Goal: Use online tool/utility: Utilize a website feature to perform a specific function

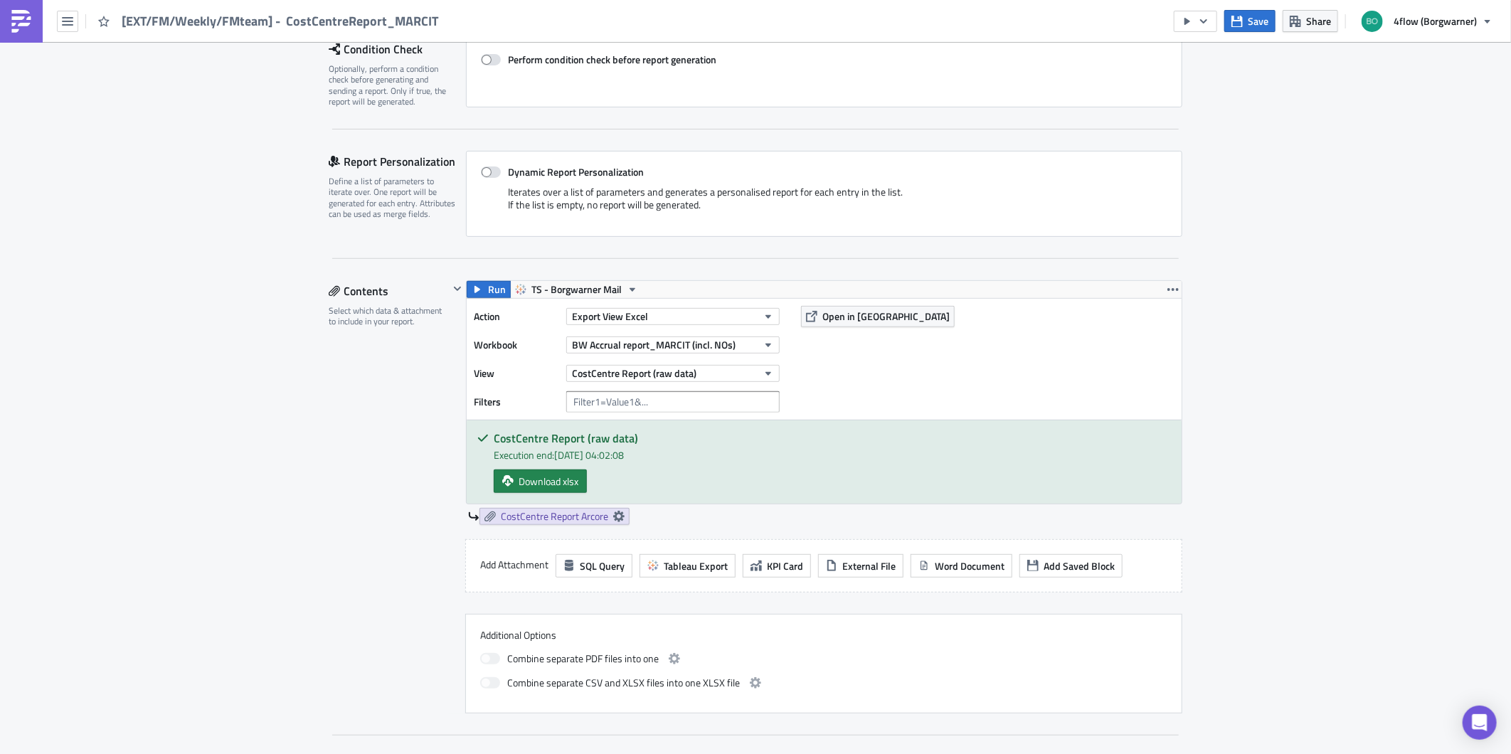
scroll to position [245, 0]
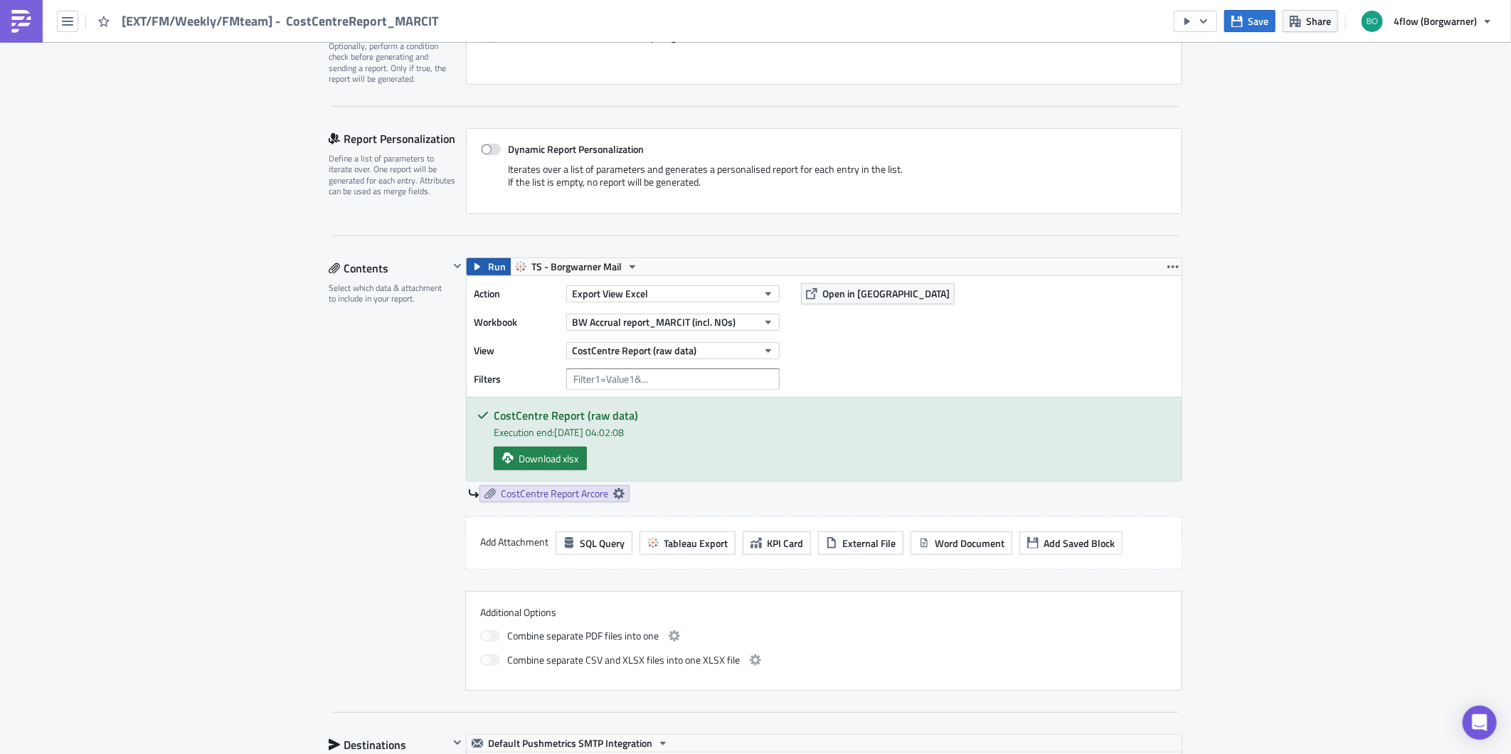
click at [478, 265] on button "Run" at bounding box center [489, 266] width 44 height 17
click at [528, 463] on span "Download xlsx" at bounding box center [549, 458] width 60 height 15
click at [613, 494] on icon at bounding box center [618, 493] width 11 height 11
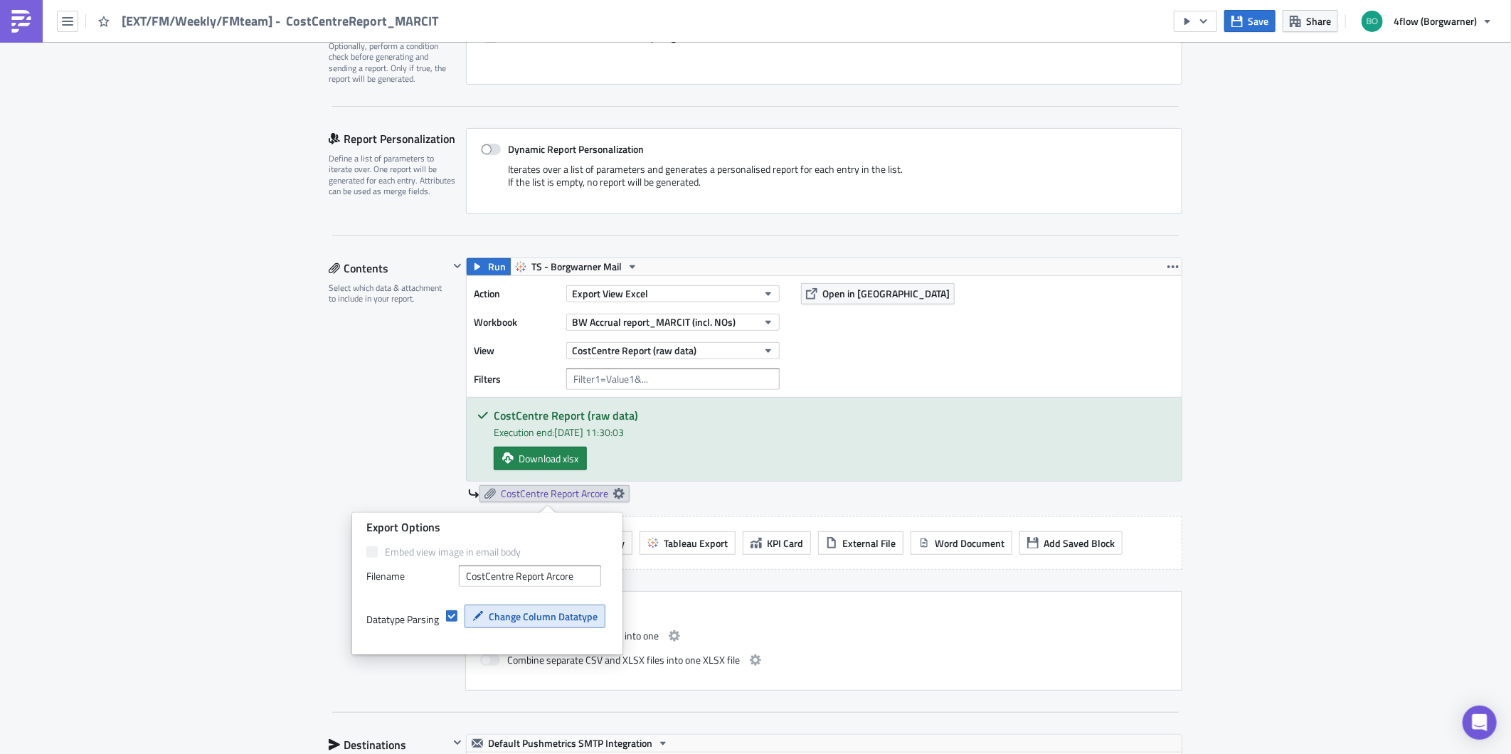
click at [499, 622] on span "Change Column Datatype" at bounding box center [543, 616] width 109 height 15
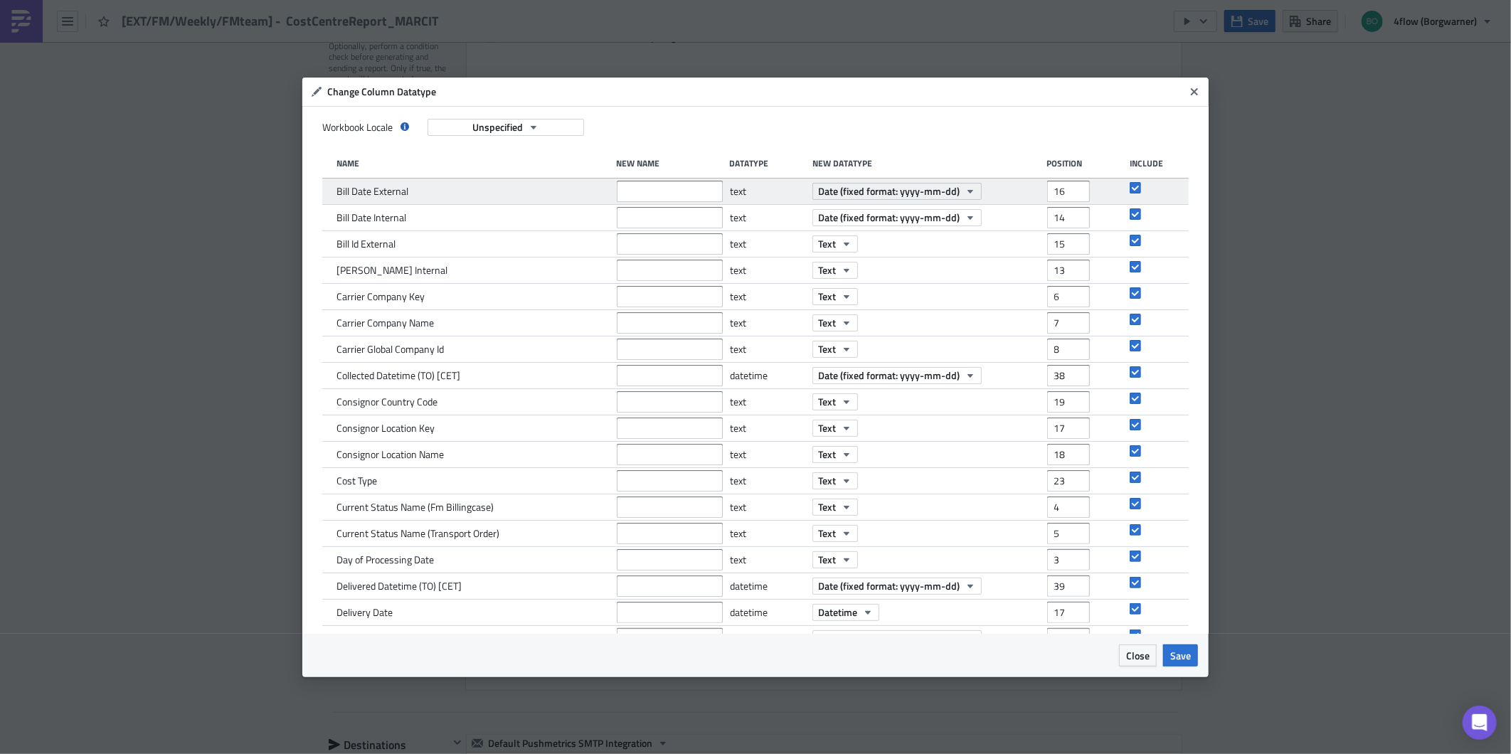
click at [328, 189] on div "Bill Date External text Date (fixed format: yyyy-mm-dd) 16" at bounding box center [755, 192] width 867 height 26
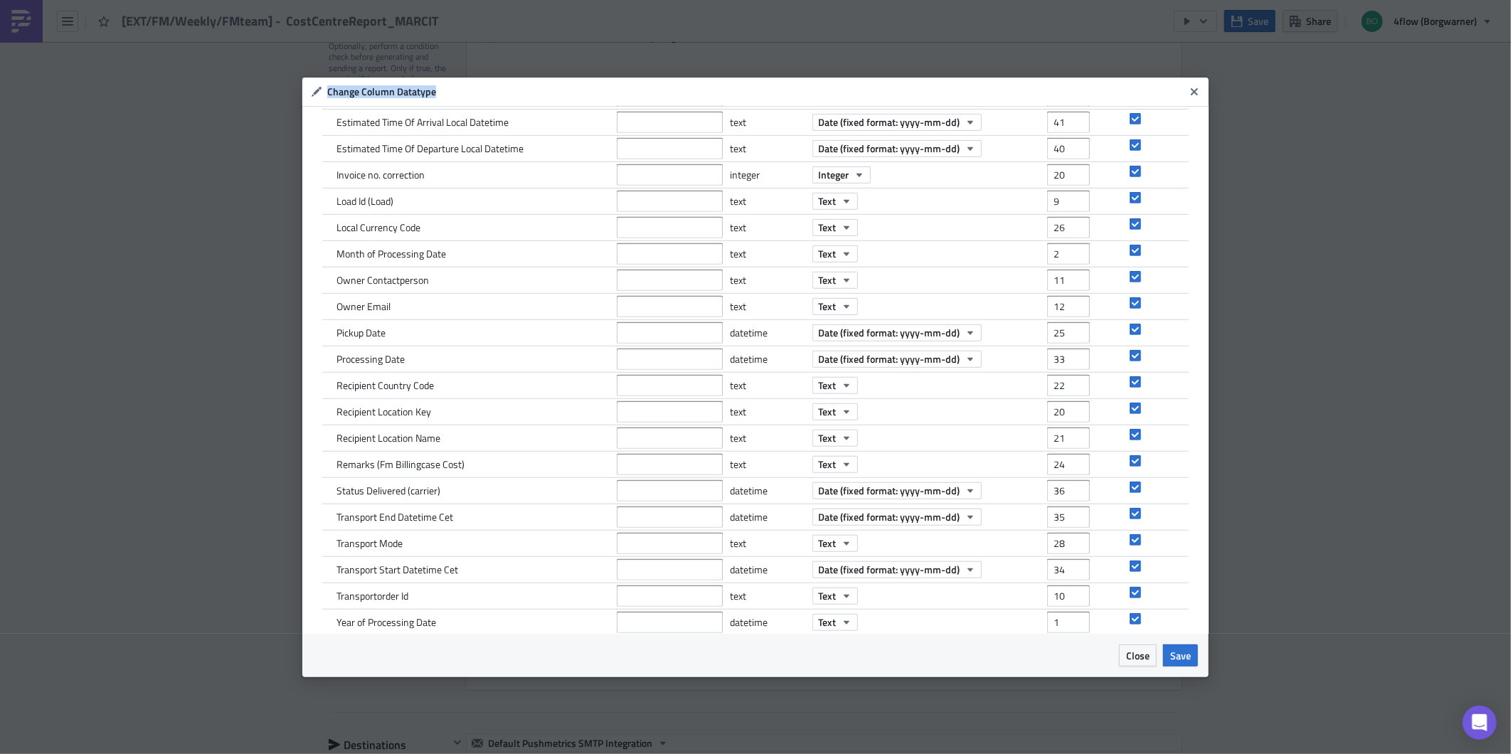
scroll to position [745, 0]
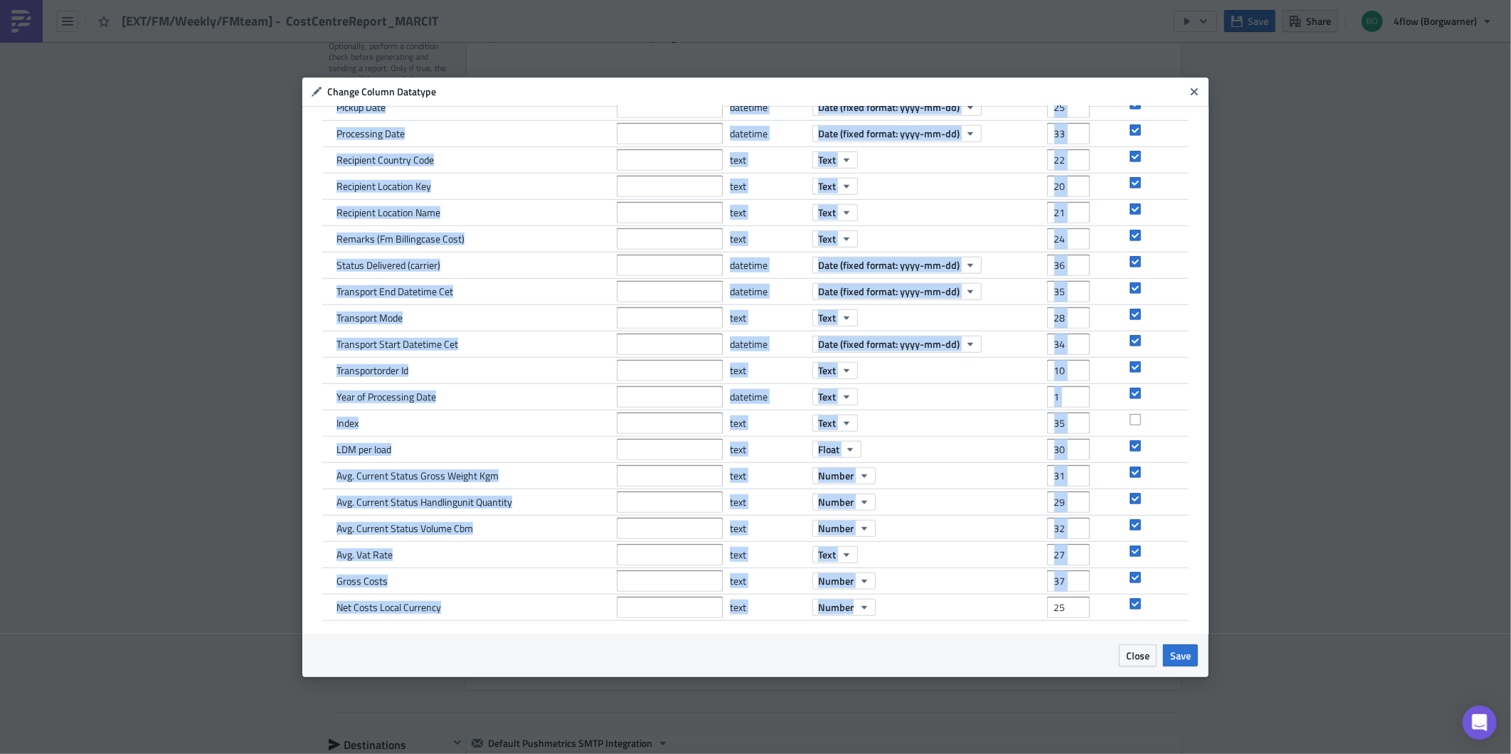
drag, startPoint x: 336, startPoint y: 192, endPoint x: 1109, endPoint y: 621, distance: 883.8
click at [1109, 621] on div "Workbook Locale Unspecified Name New Name Datatype New Datatype Position Includ…" at bounding box center [755, 370] width 906 height 528
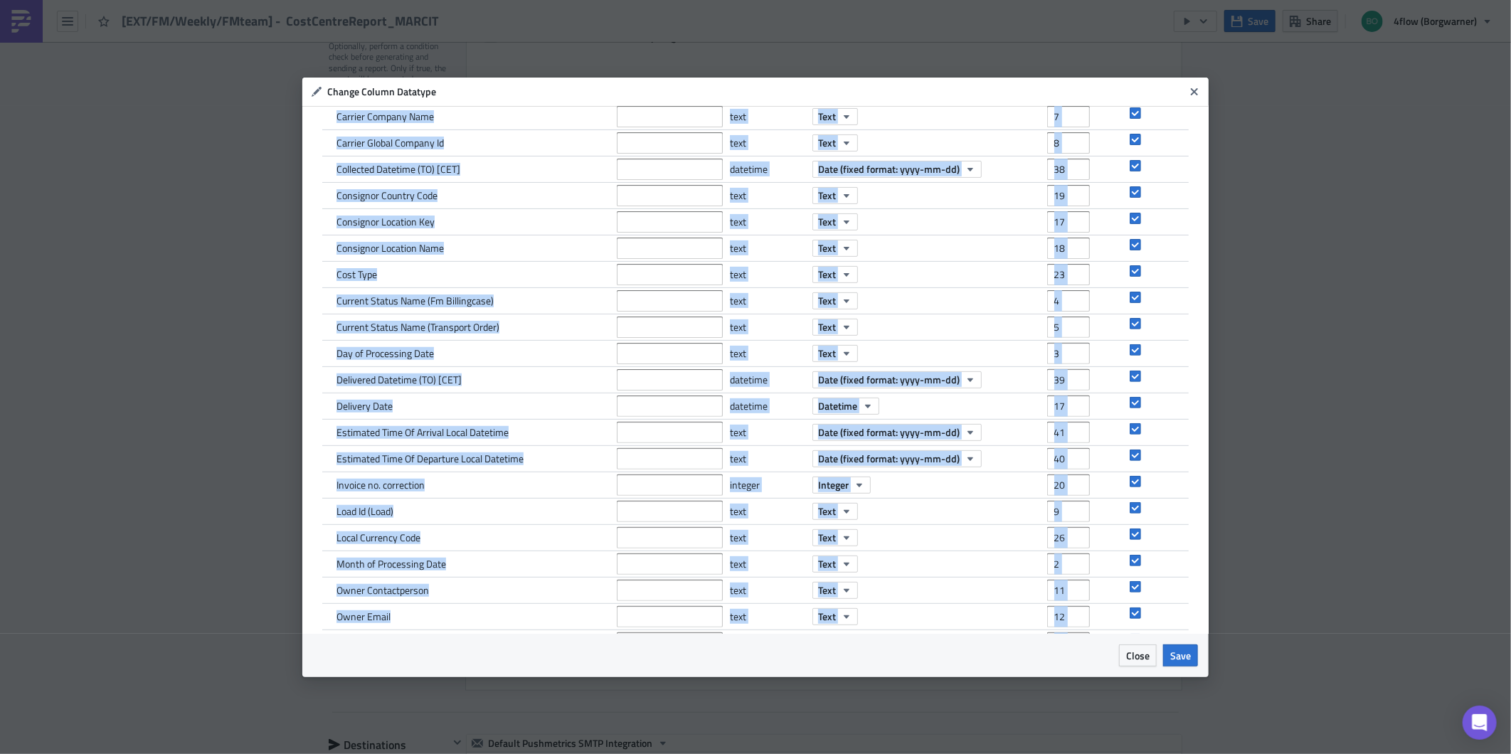
scroll to position [0, 0]
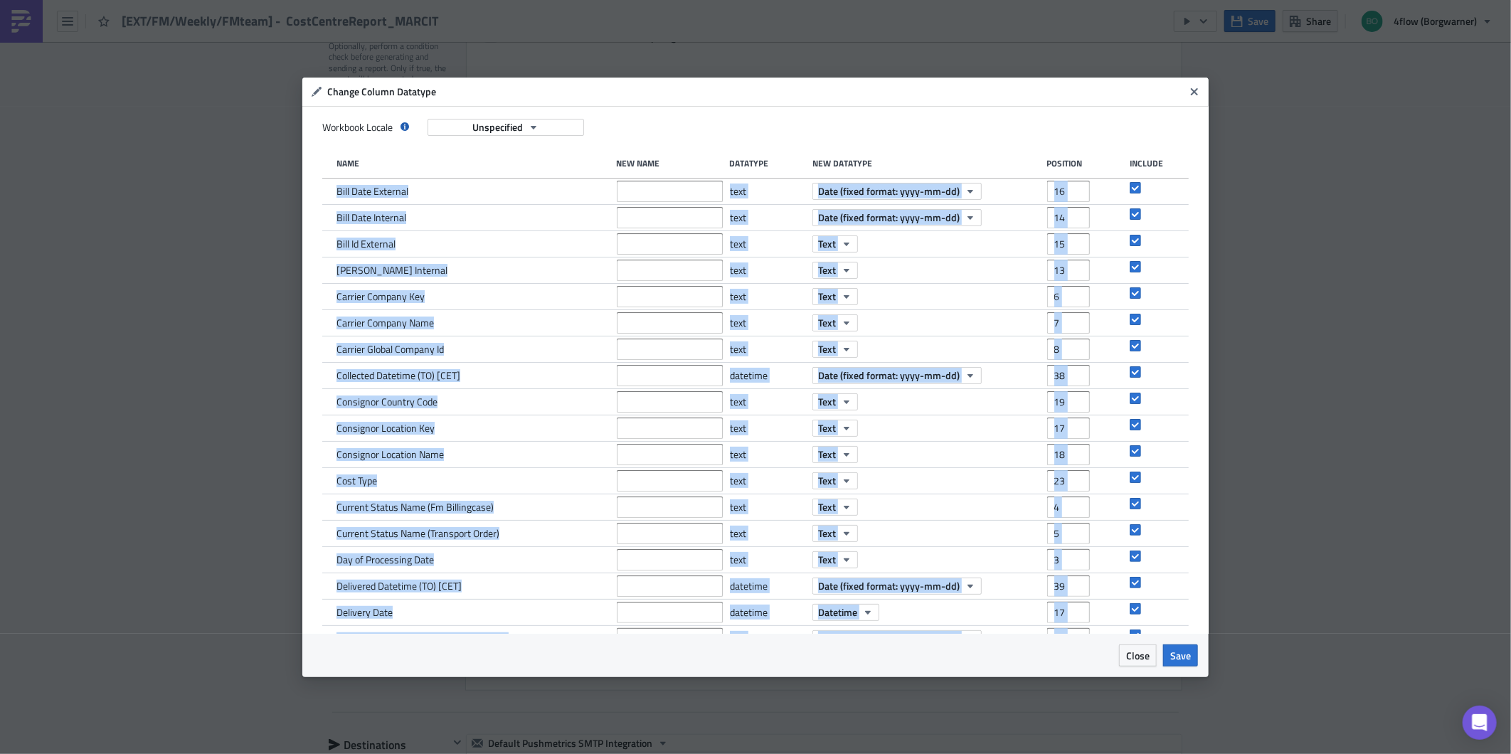
copy div "Bill Date External text Date (fixed format: yyyy-mm-dd) Bill Date Internal text…"
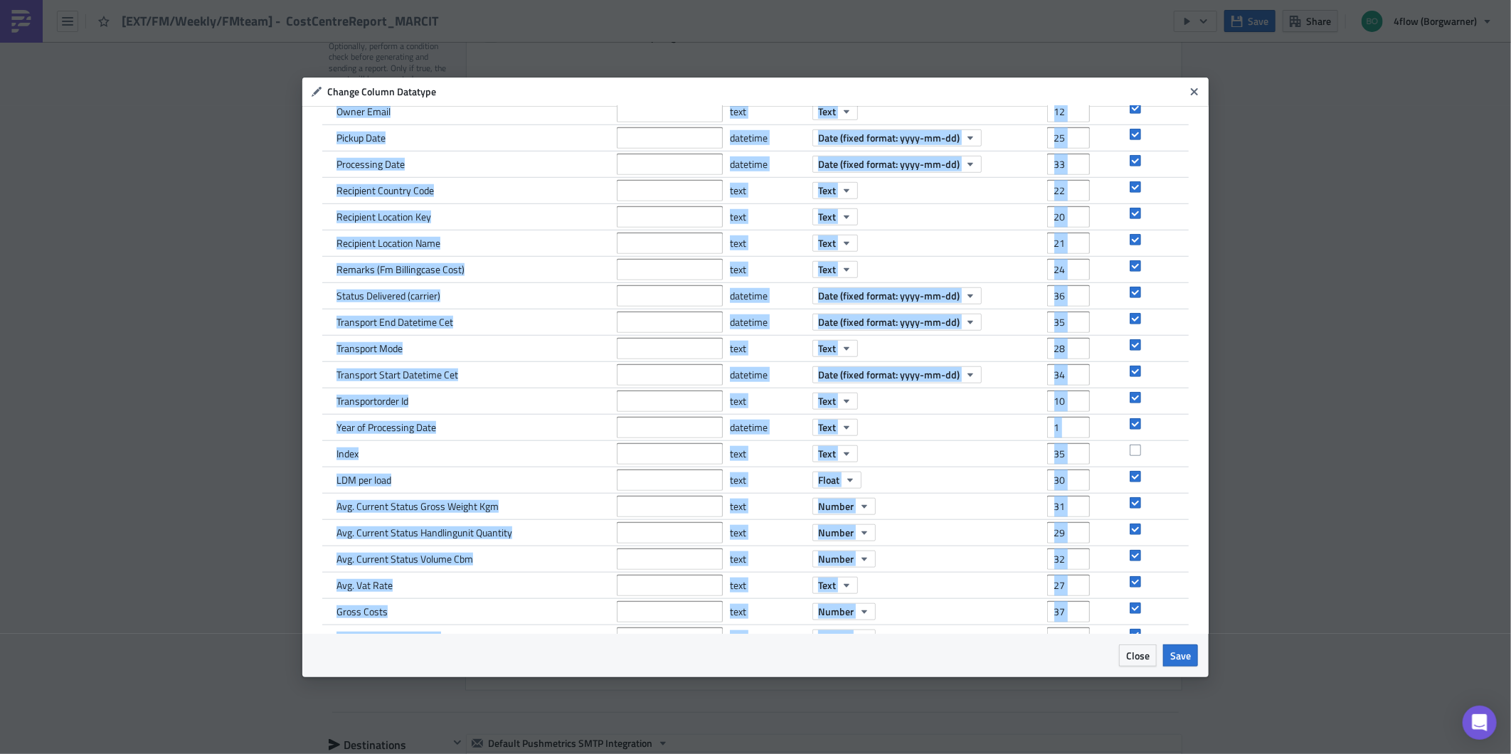
scroll to position [745, 0]
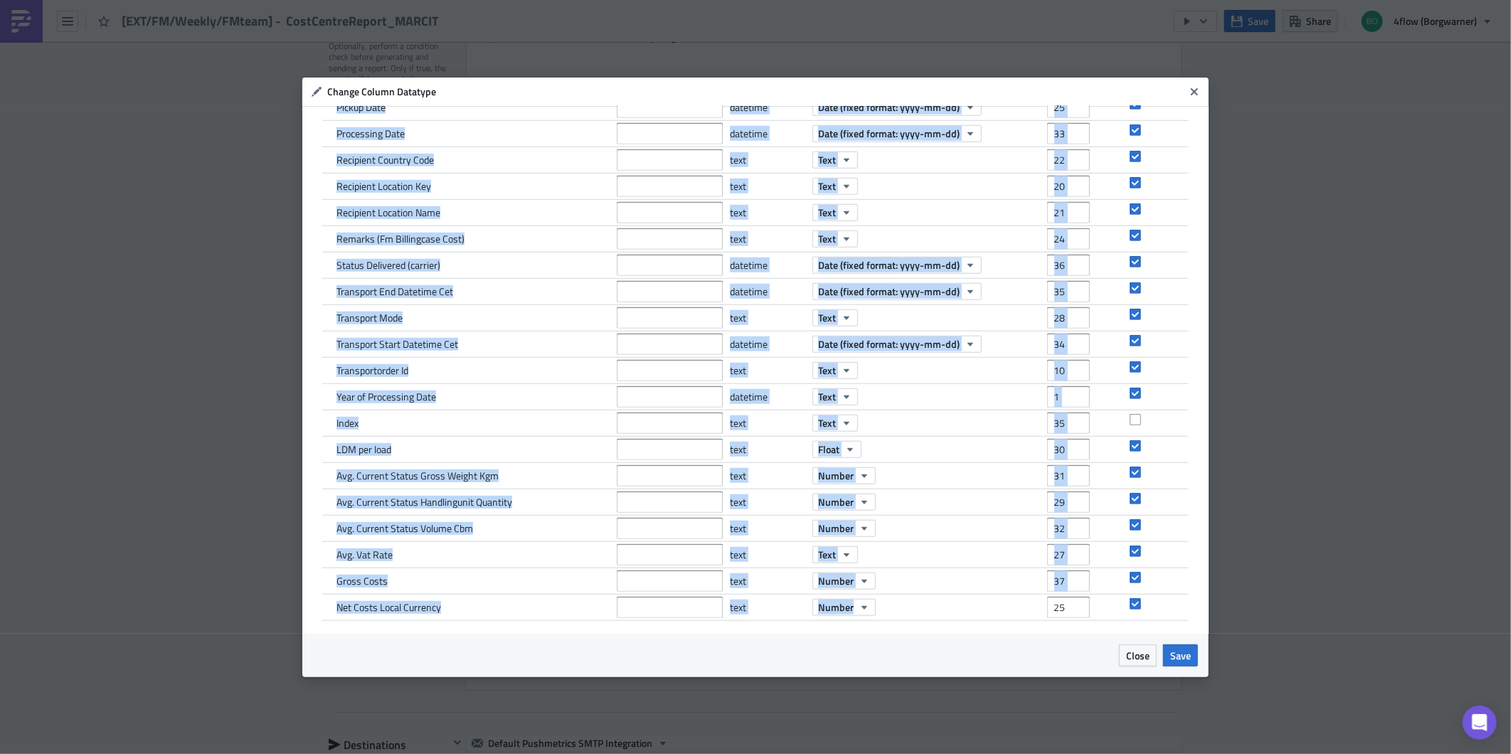
click at [527, 631] on div "Workbook Locale Unspecified Name New Name Datatype New Datatype Position Includ…" at bounding box center [755, 370] width 906 height 528
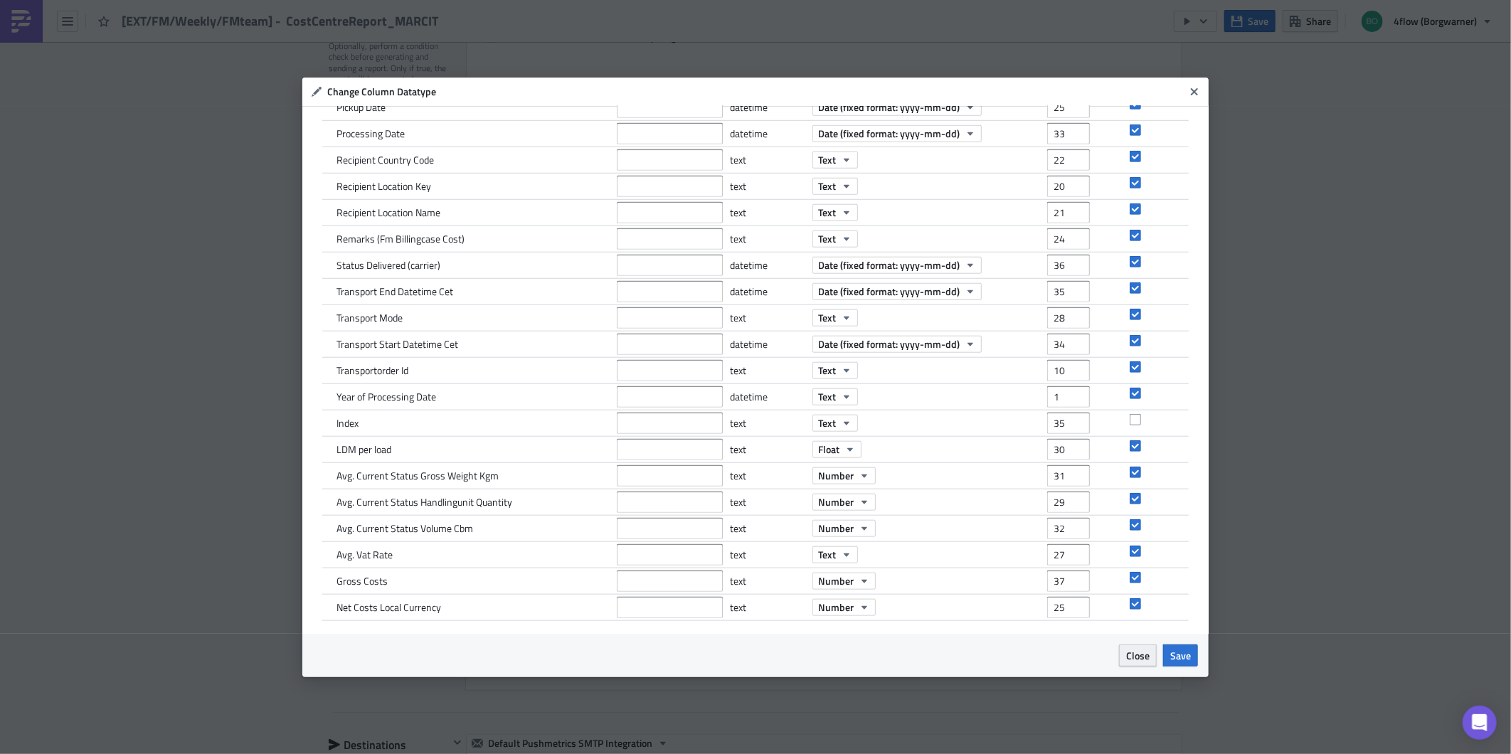
click at [1142, 652] on span "Close" at bounding box center [1137, 655] width 23 height 15
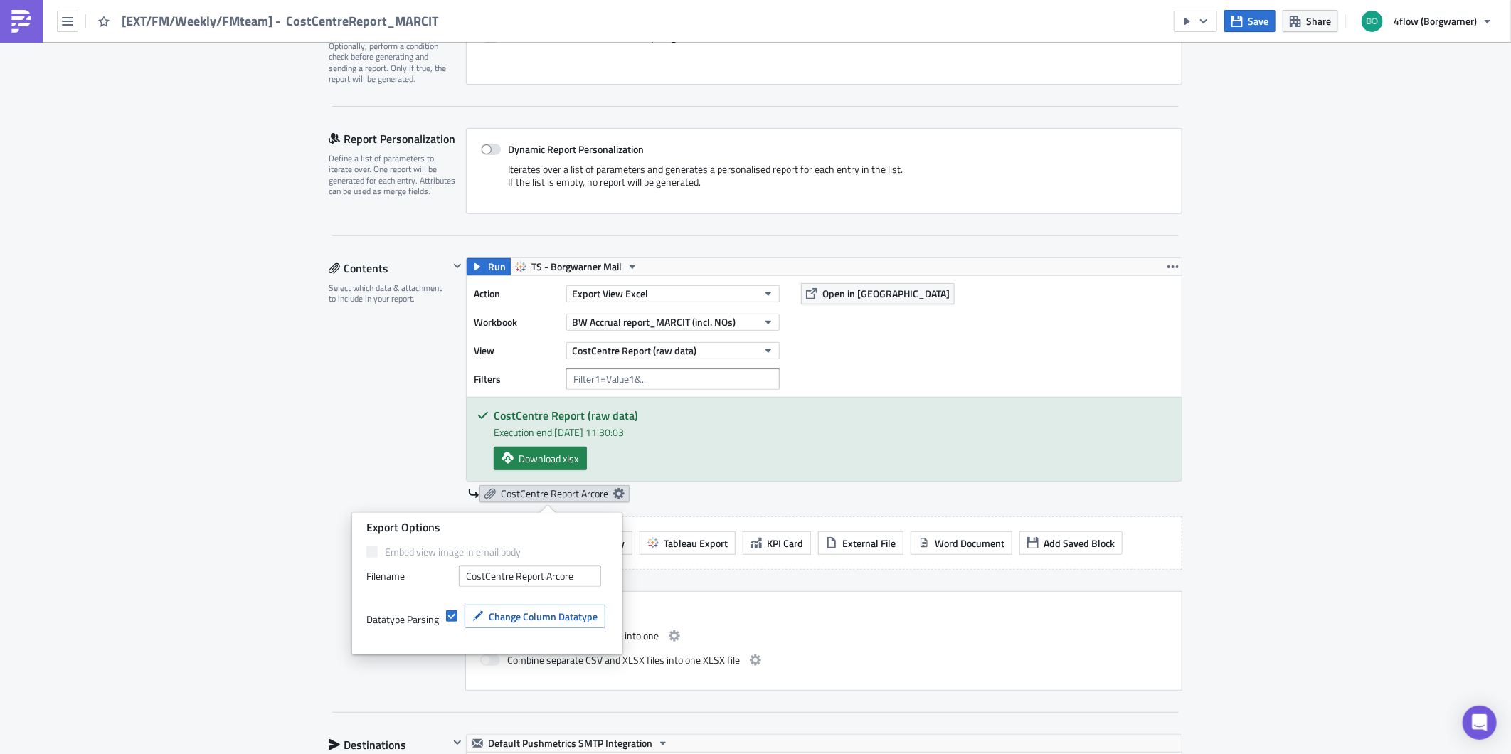
click at [614, 492] on icon at bounding box center [618, 493] width 11 height 11
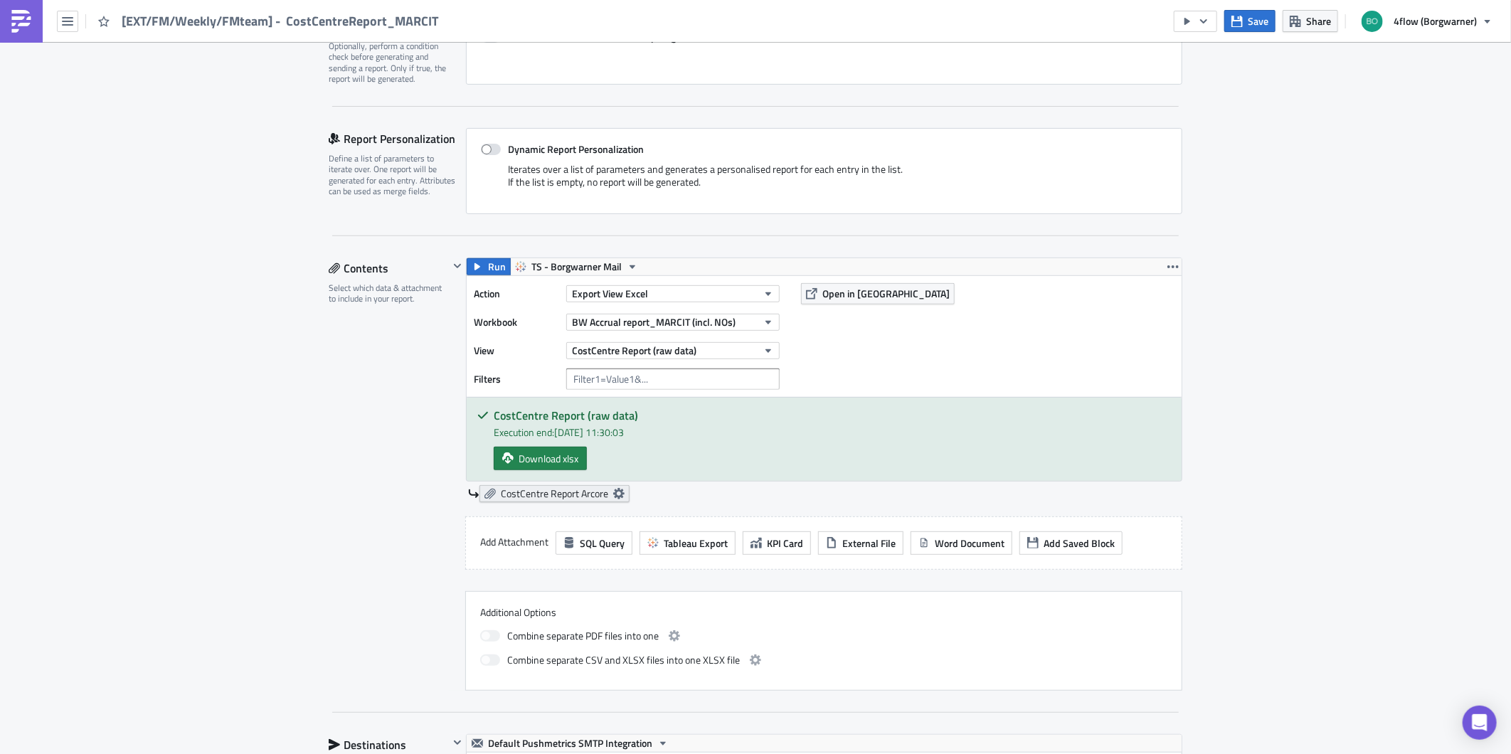
click at [615, 494] on icon at bounding box center [618, 493] width 11 height 11
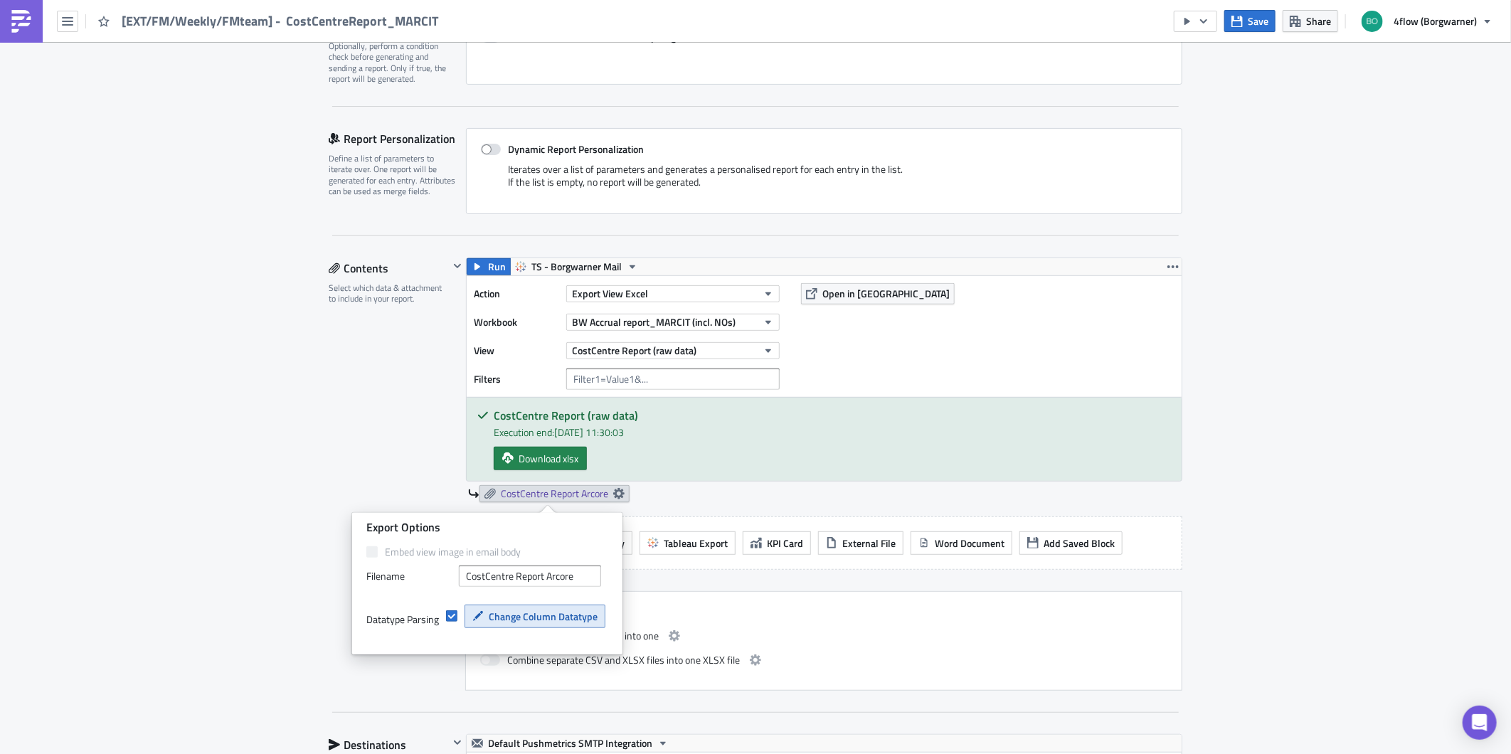
click at [593, 613] on span "Change Column Datatype" at bounding box center [543, 616] width 109 height 15
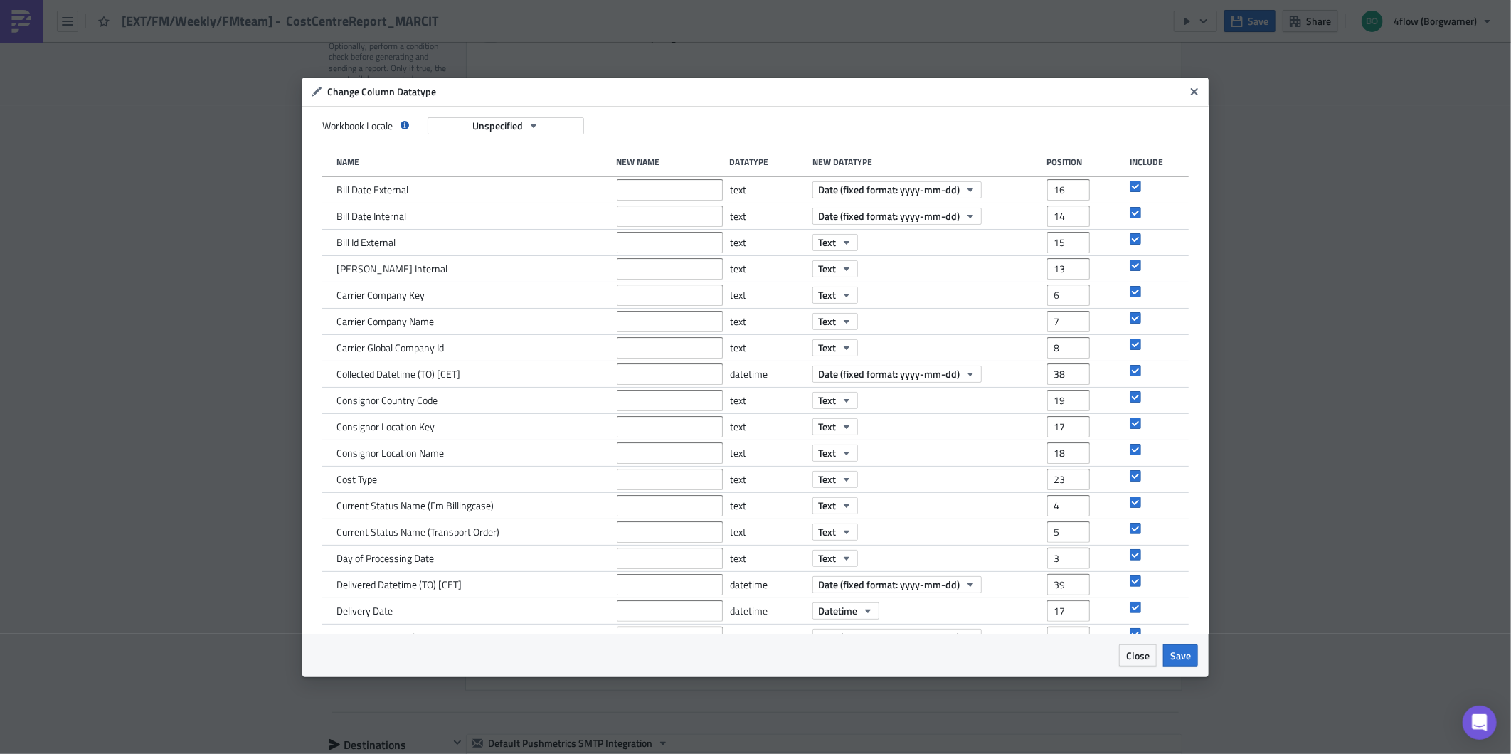
scroll to position [0, 0]
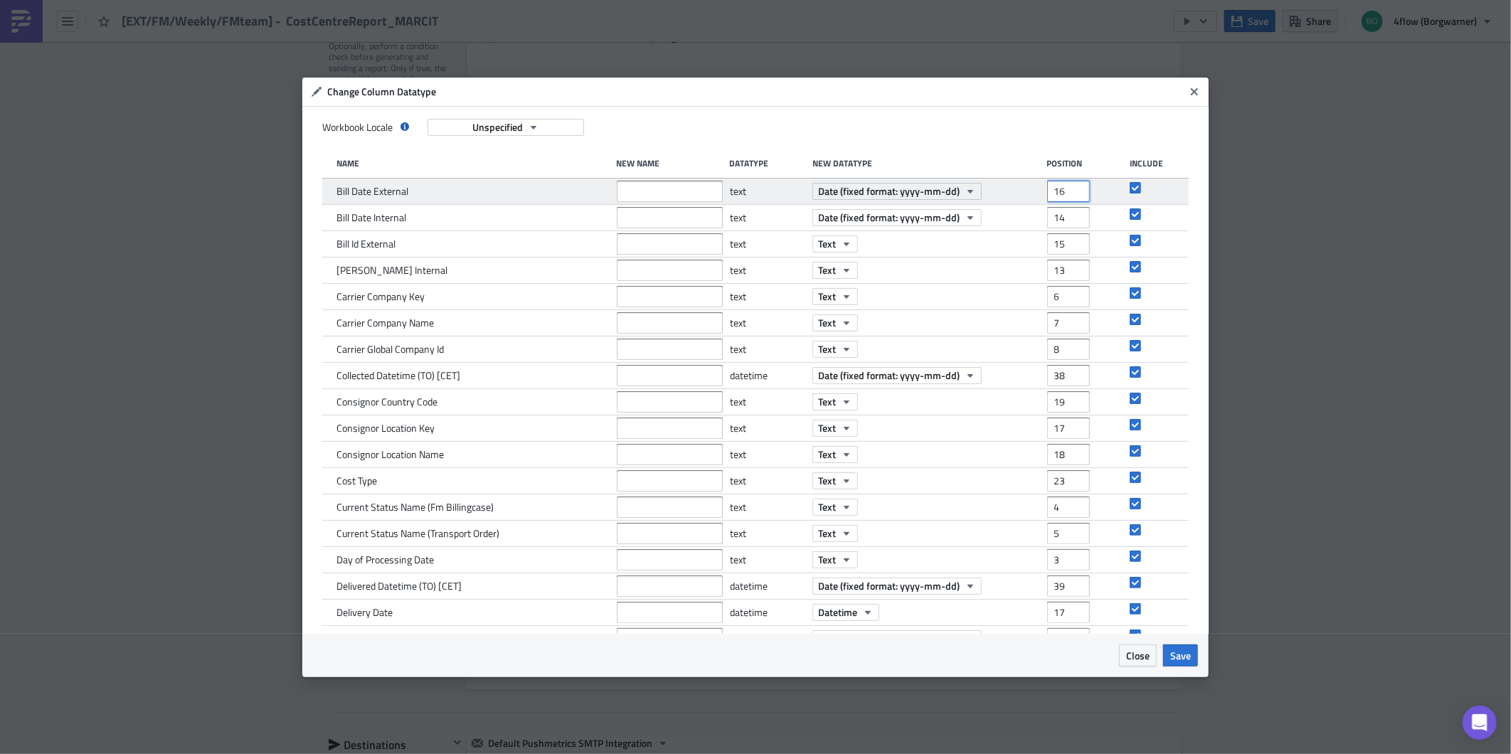
drag, startPoint x: 1048, startPoint y: 189, endPoint x: 1063, endPoint y: 191, distance: 15.1
click at [1063, 191] on input "16" at bounding box center [1068, 191] width 43 height 21
click at [1047, 192] on input "16" at bounding box center [1068, 191] width 43 height 21
paste input ".7141513678392018e+78"
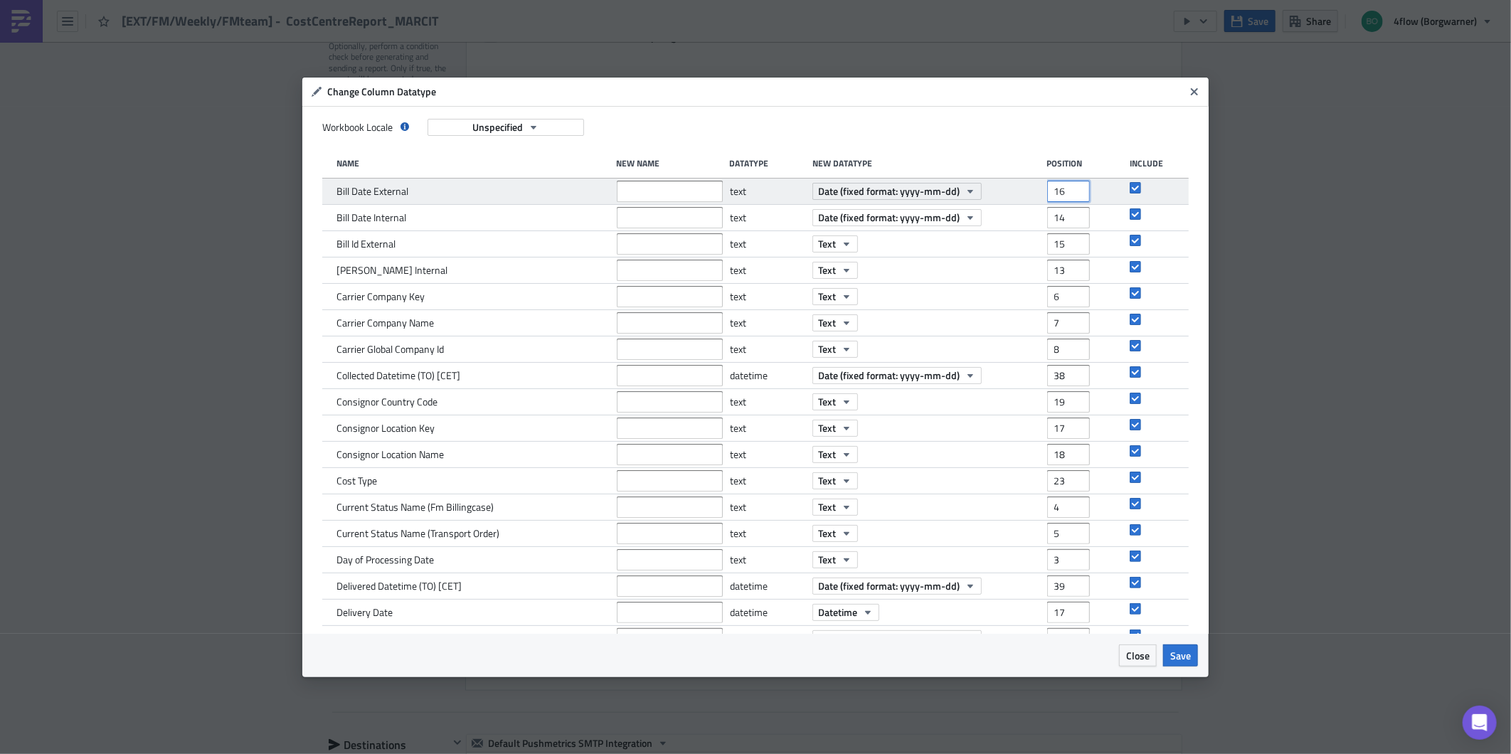
type input "1.7141513678392018e+78"
click at [1053, 190] on input "1.7141513678392018e+78" at bounding box center [1068, 191] width 43 height 21
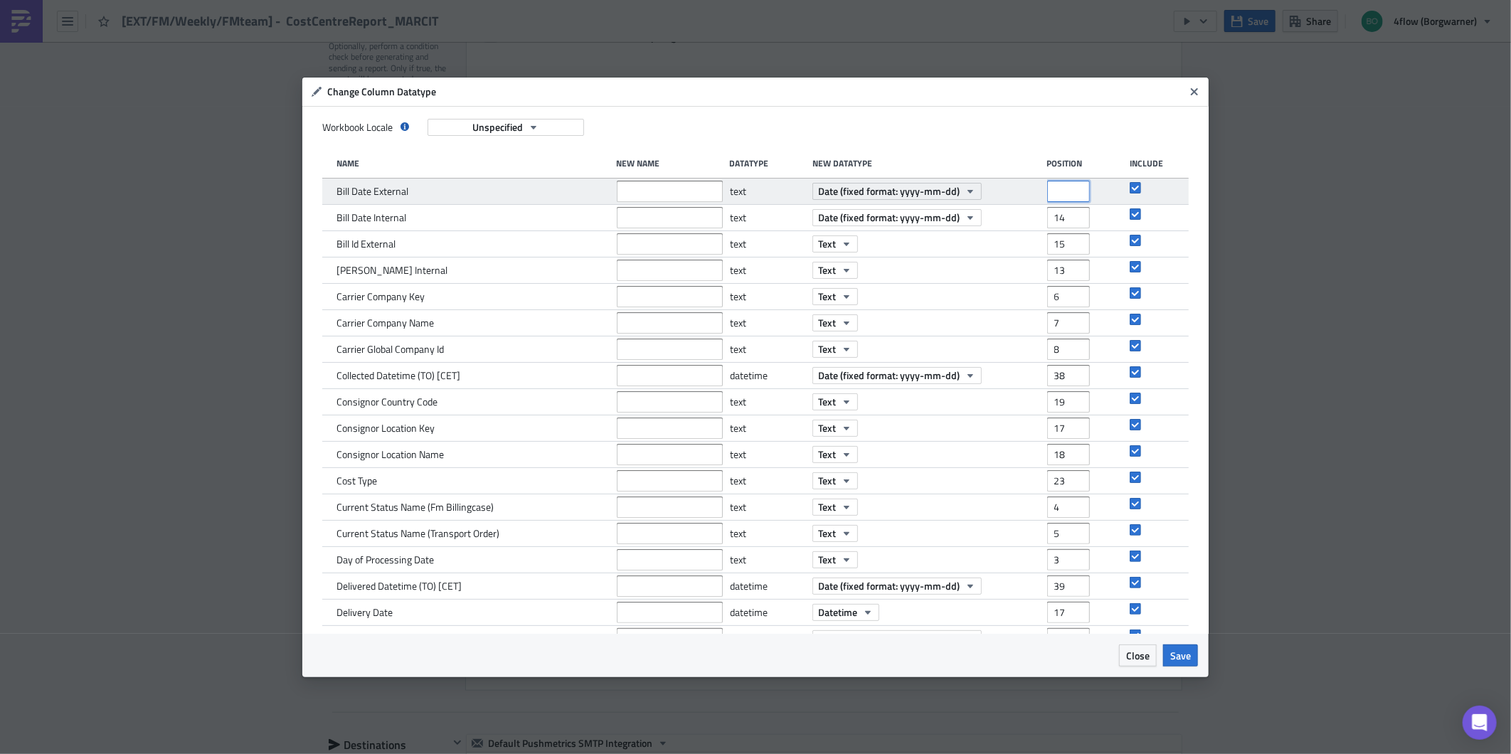
scroll to position [0, 0]
click at [1022, 191] on div "Date (fixed format: yyyy-mm-dd)" at bounding box center [926, 192] width 227 height 26
click at [1059, 189] on input "number" at bounding box center [1068, 191] width 43 height 21
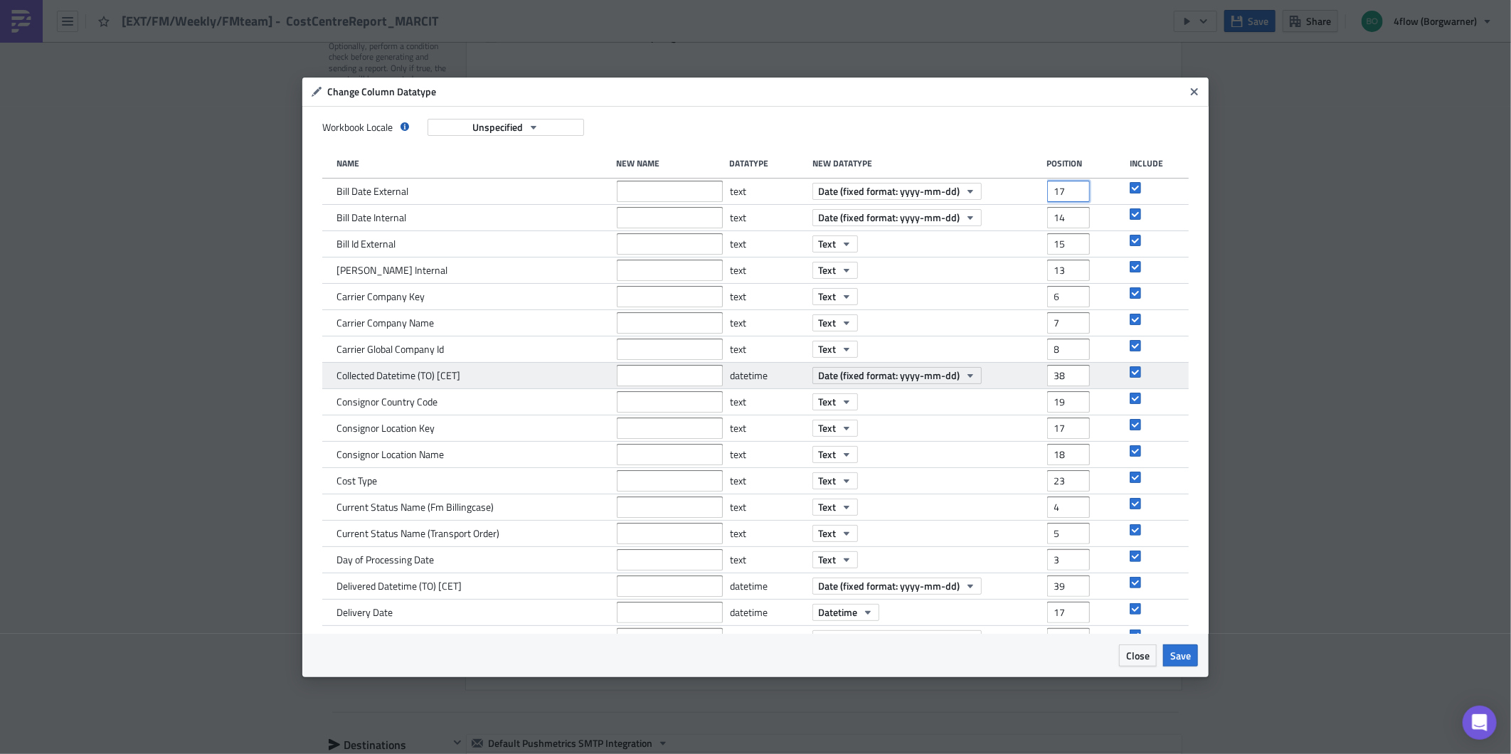
type input "17"
type input "39"
click at [1071, 365] on input "39" at bounding box center [1068, 375] width 43 height 21
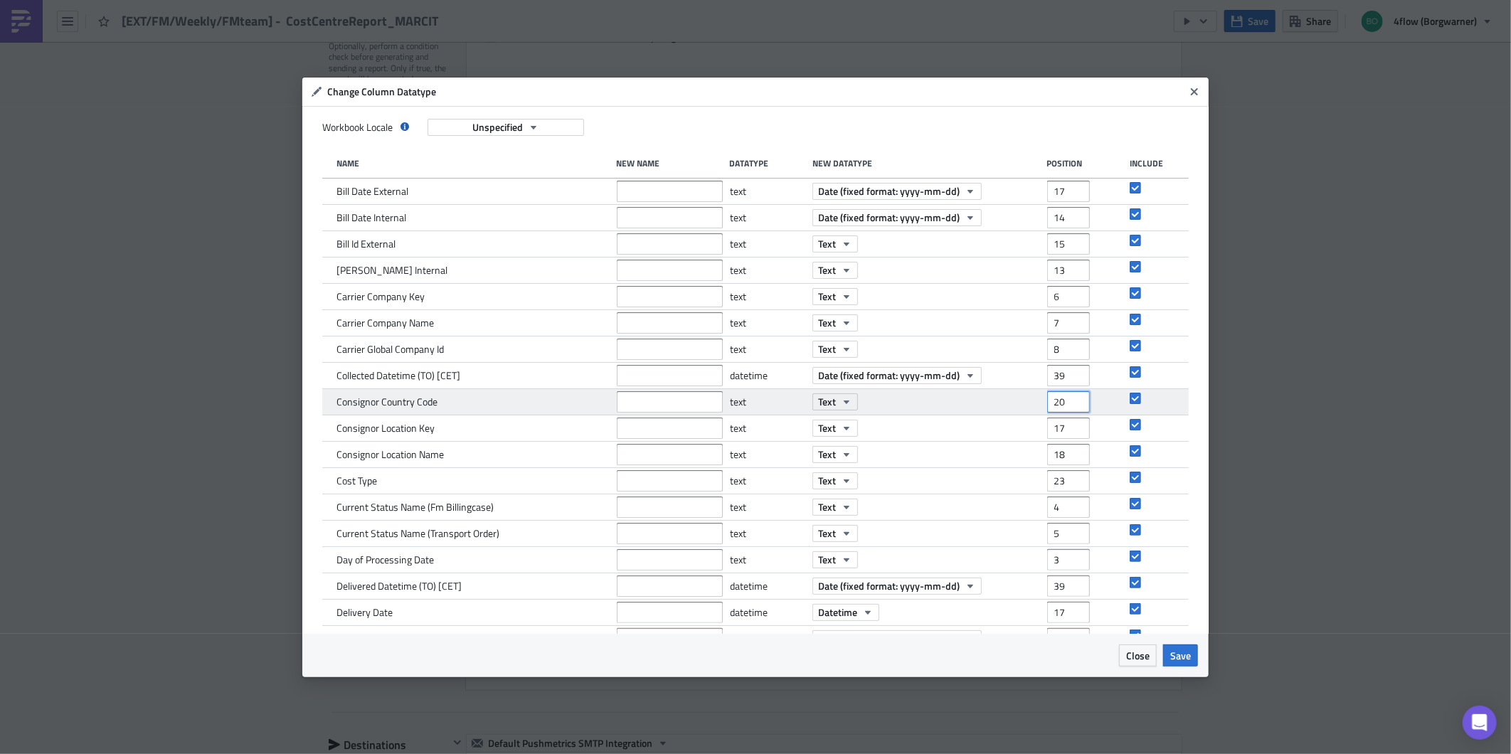
type input "20"
click at [1068, 398] on input "20" at bounding box center [1068, 401] width 43 height 21
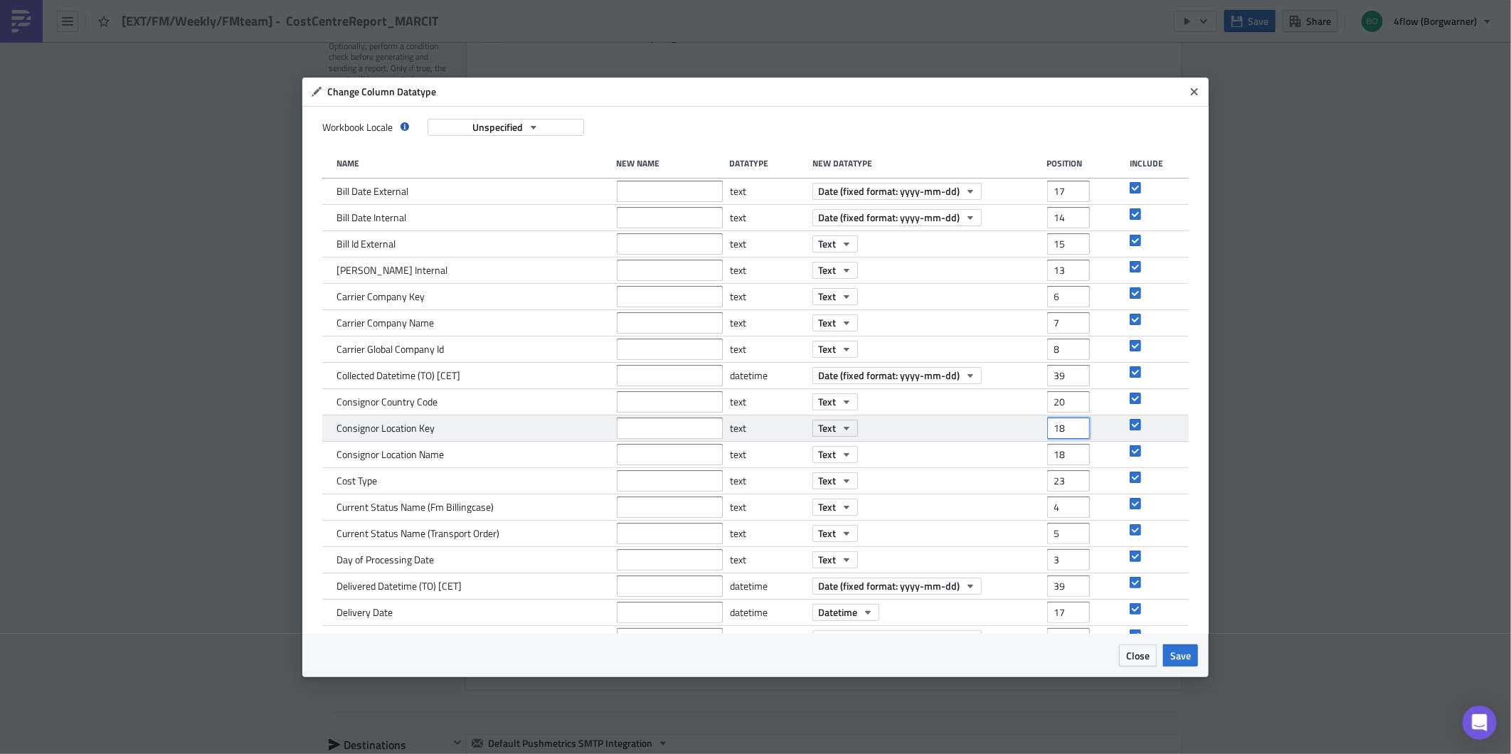
type input "18"
click at [1064, 422] on input "18" at bounding box center [1068, 428] width 43 height 21
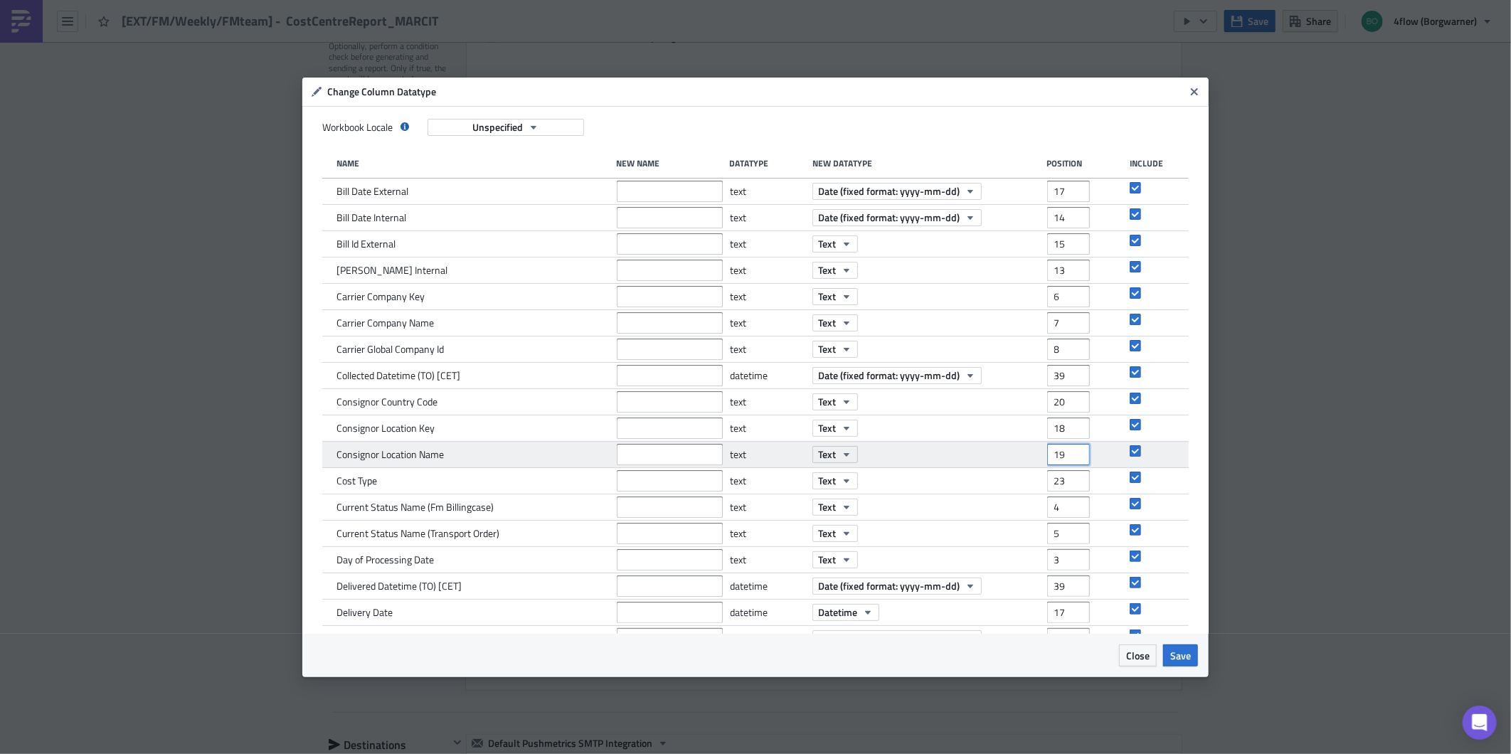
type input "19"
click at [1068, 447] on input "19" at bounding box center [1068, 454] width 43 height 21
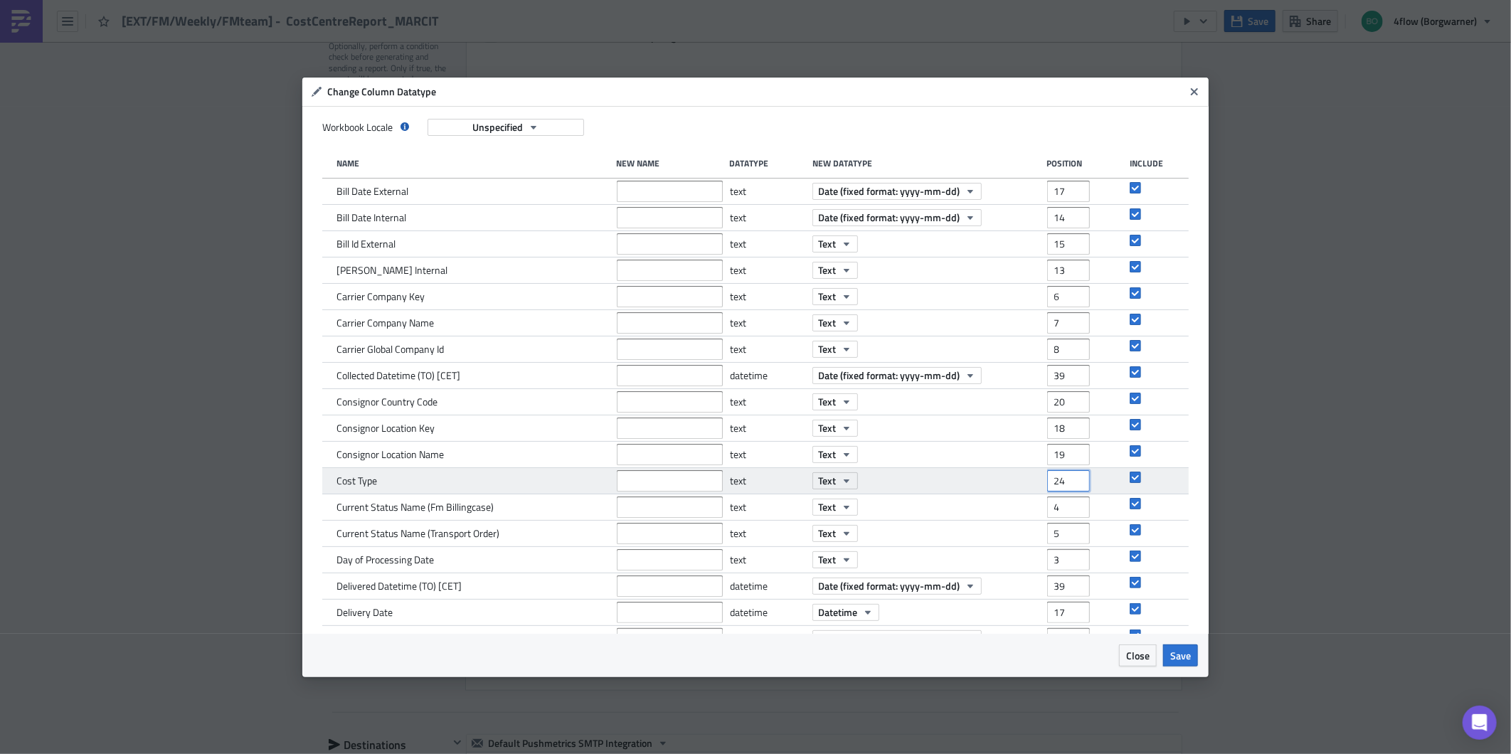
type input "24"
click at [1063, 475] on input "24" at bounding box center [1068, 480] width 43 height 21
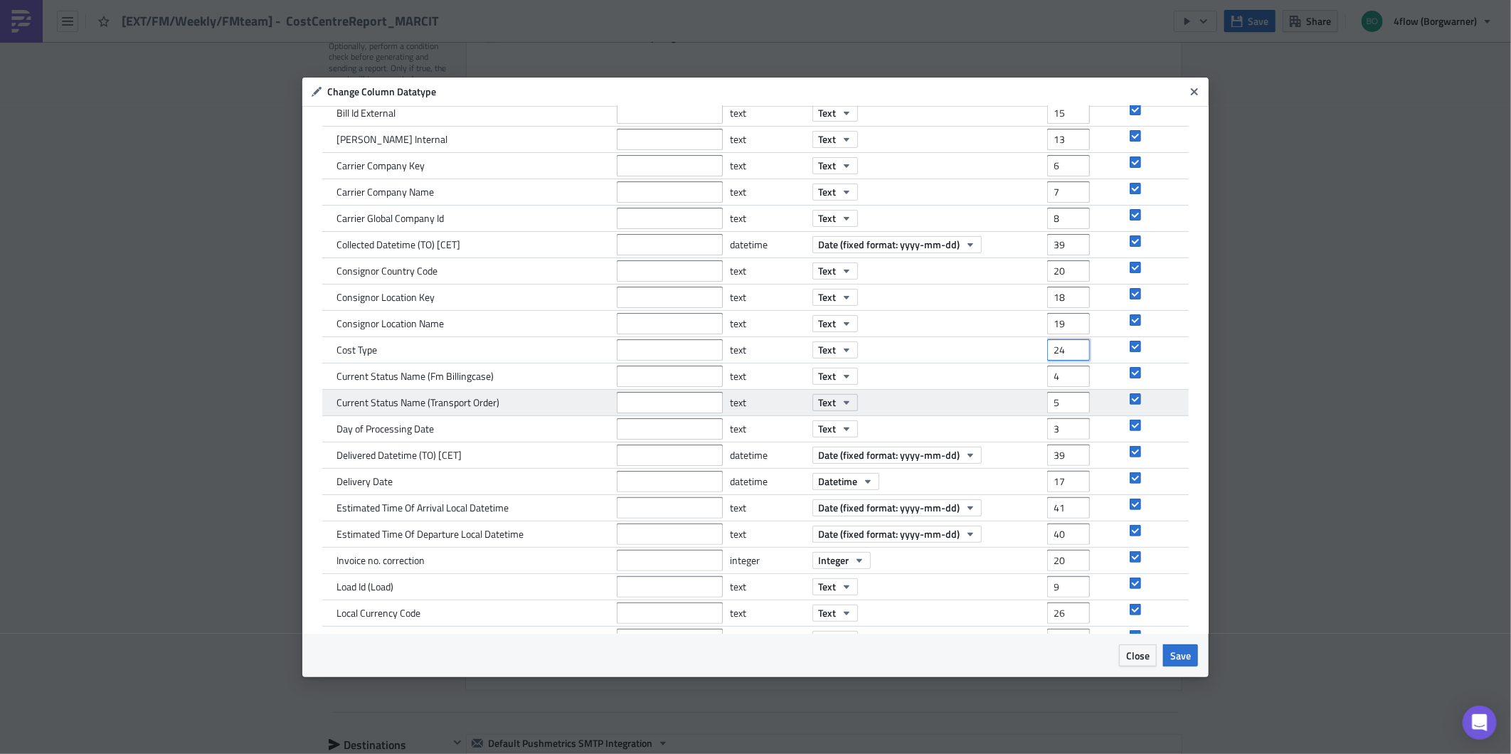
scroll to position [158, 0]
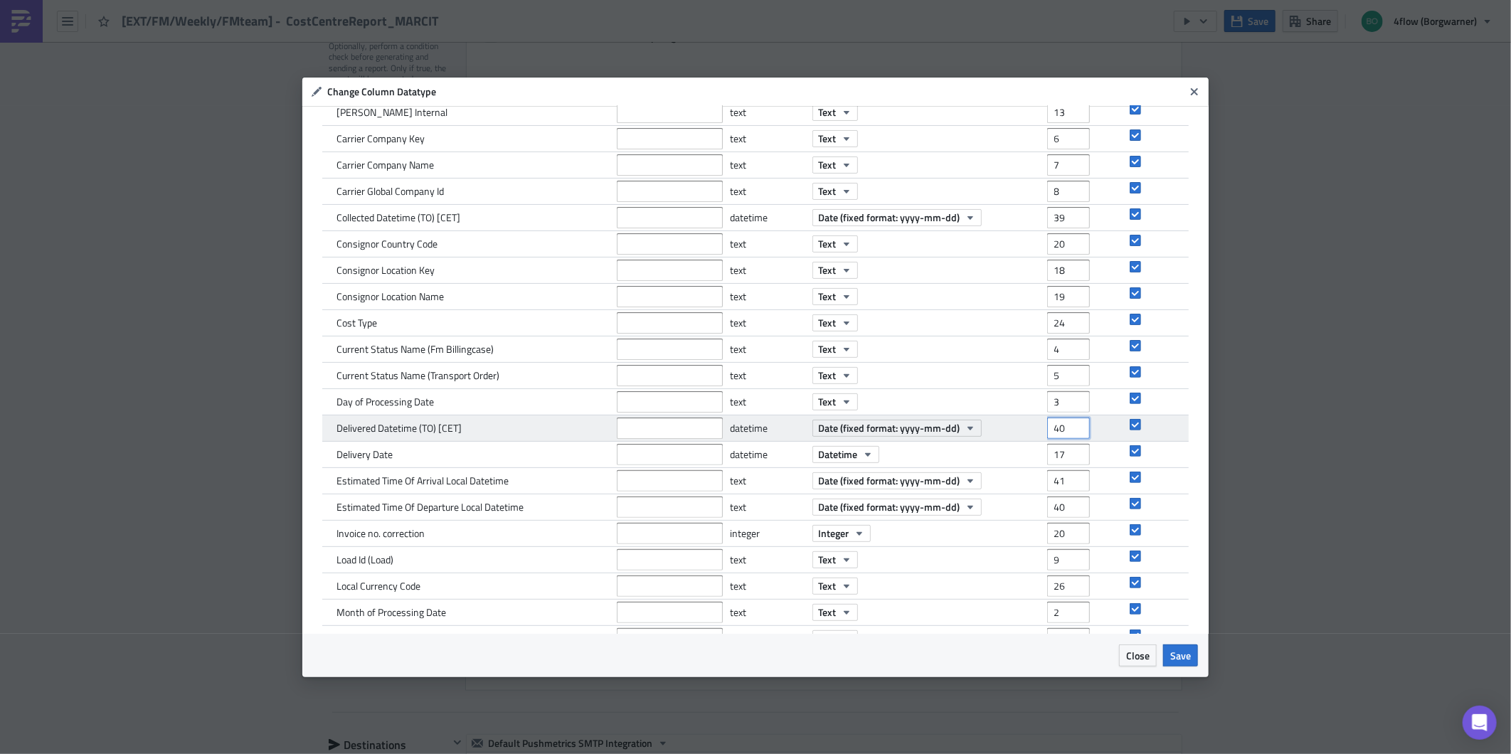
type input "40"
click at [1067, 424] on input "40" at bounding box center [1068, 428] width 43 height 21
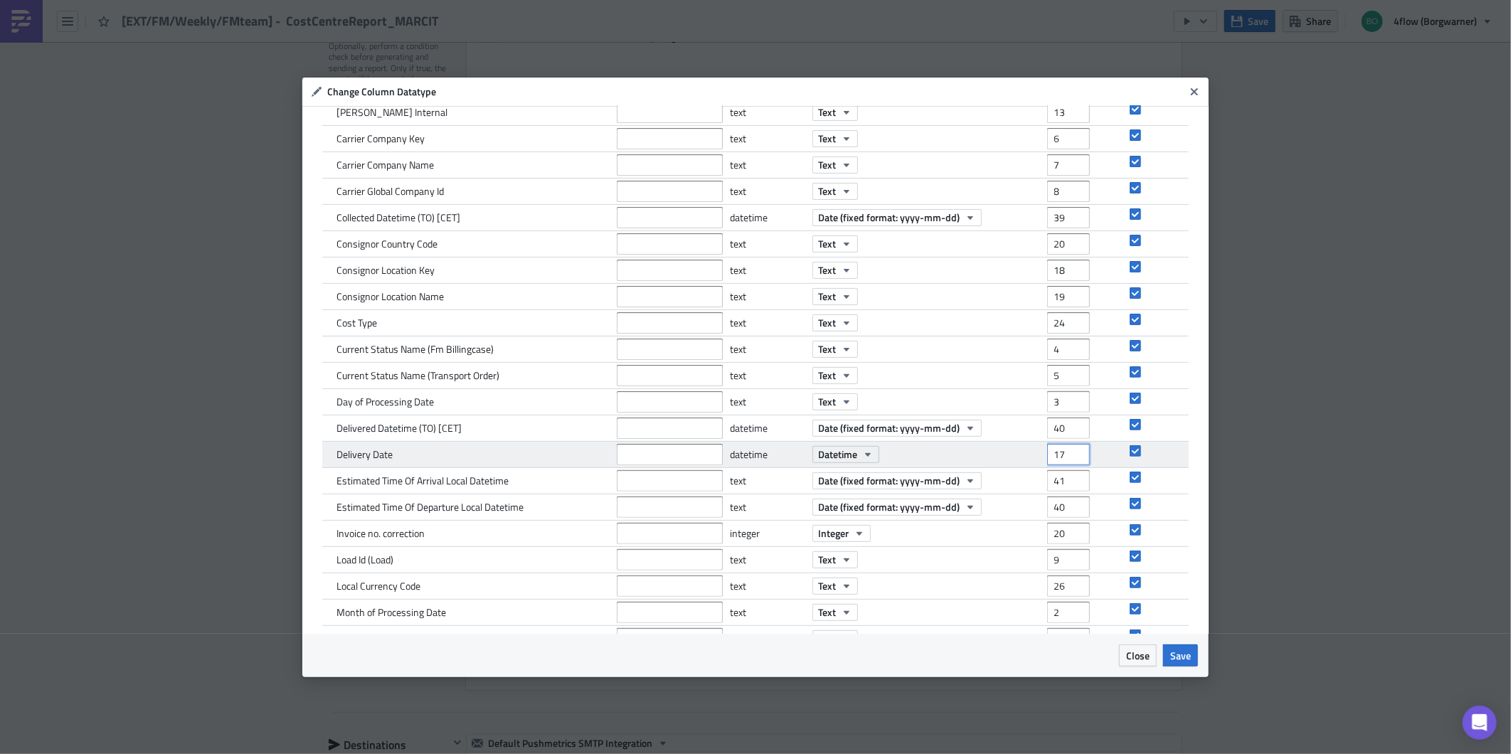
drag, startPoint x: 1057, startPoint y: 454, endPoint x: 1028, endPoint y: 453, distance: 29.2
click at [1030, 453] on div "Delivery Date datetime Datetime 17" at bounding box center [755, 455] width 867 height 26
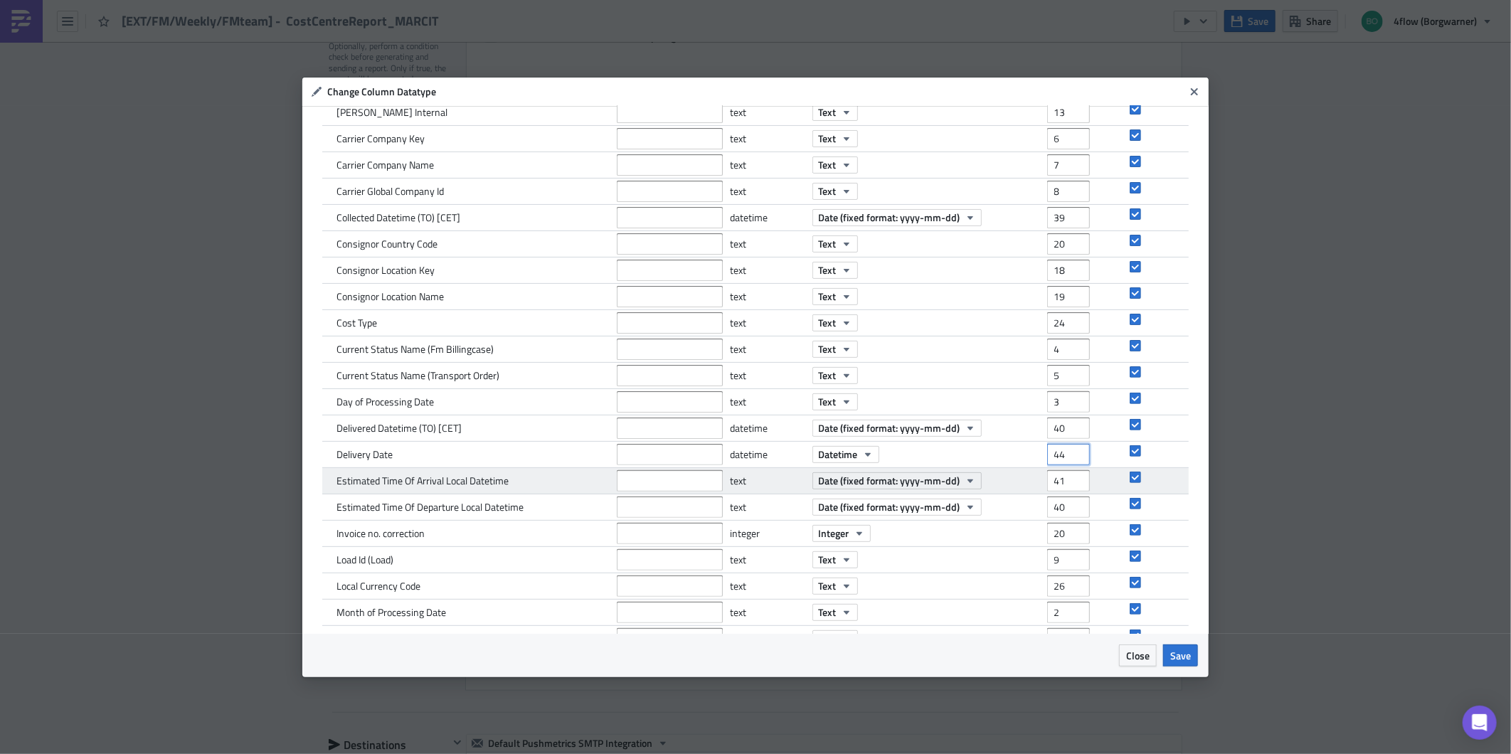
type input "44"
type input "42"
click at [1069, 475] on input "42" at bounding box center [1068, 480] width 43 height 21
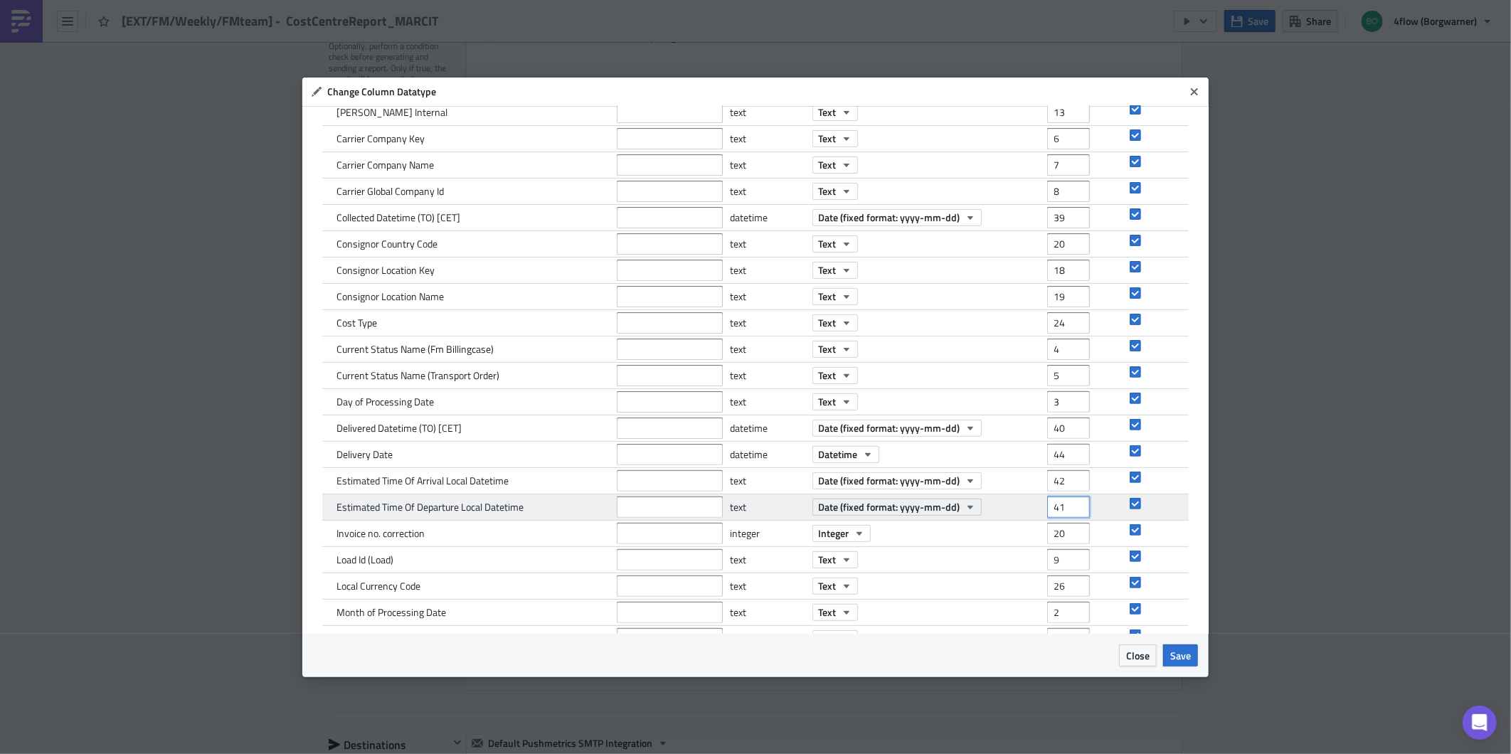
type input "41"
click at [1071, 500] on input "41" at bounding box center [1068, 507] width 43 height 21
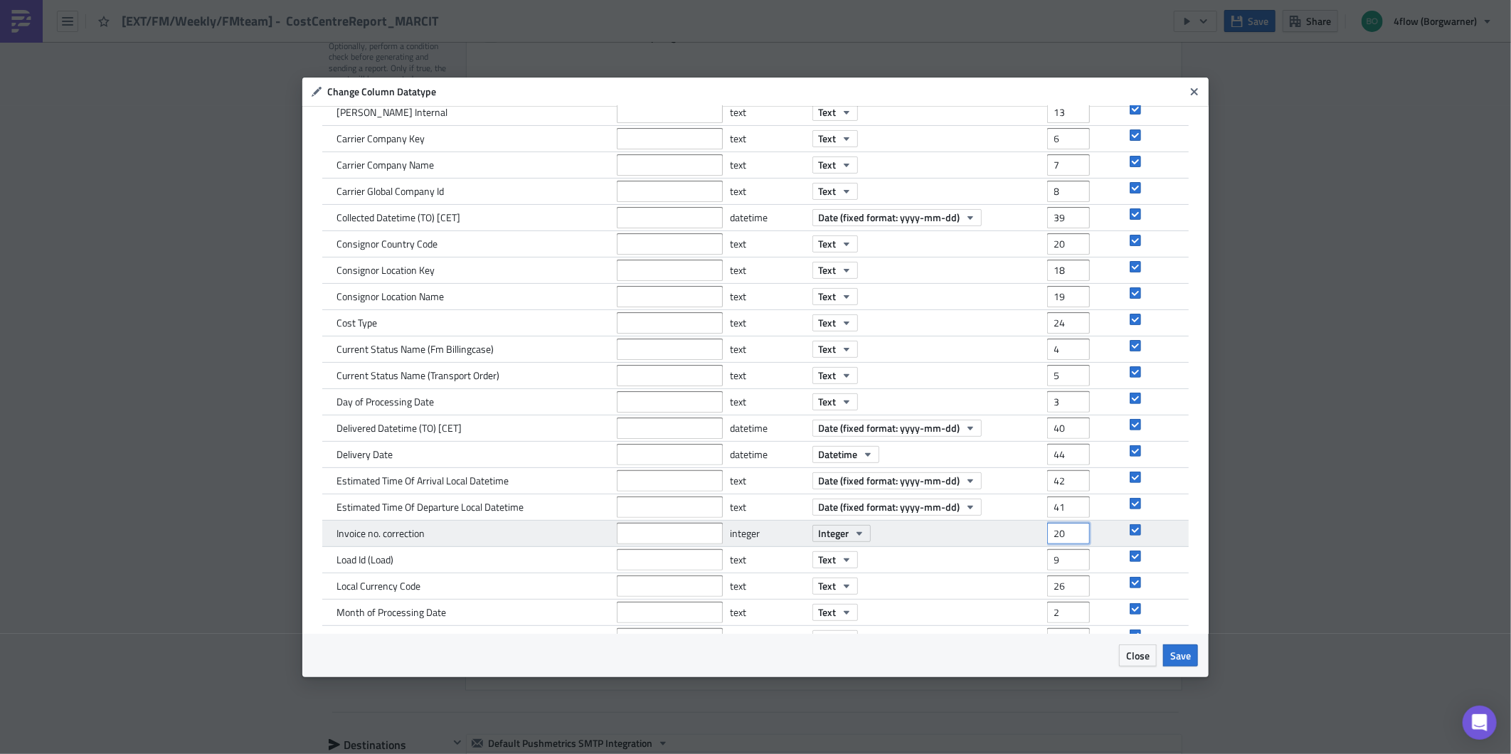
drag, startPoint x: 1043, startPoint y: 537, endPoint x: 1069, endPoint y: 537, distance: 26.3
click at [1069, 537] on input "20" at bounding box center [1068, 533] width 43 height 21
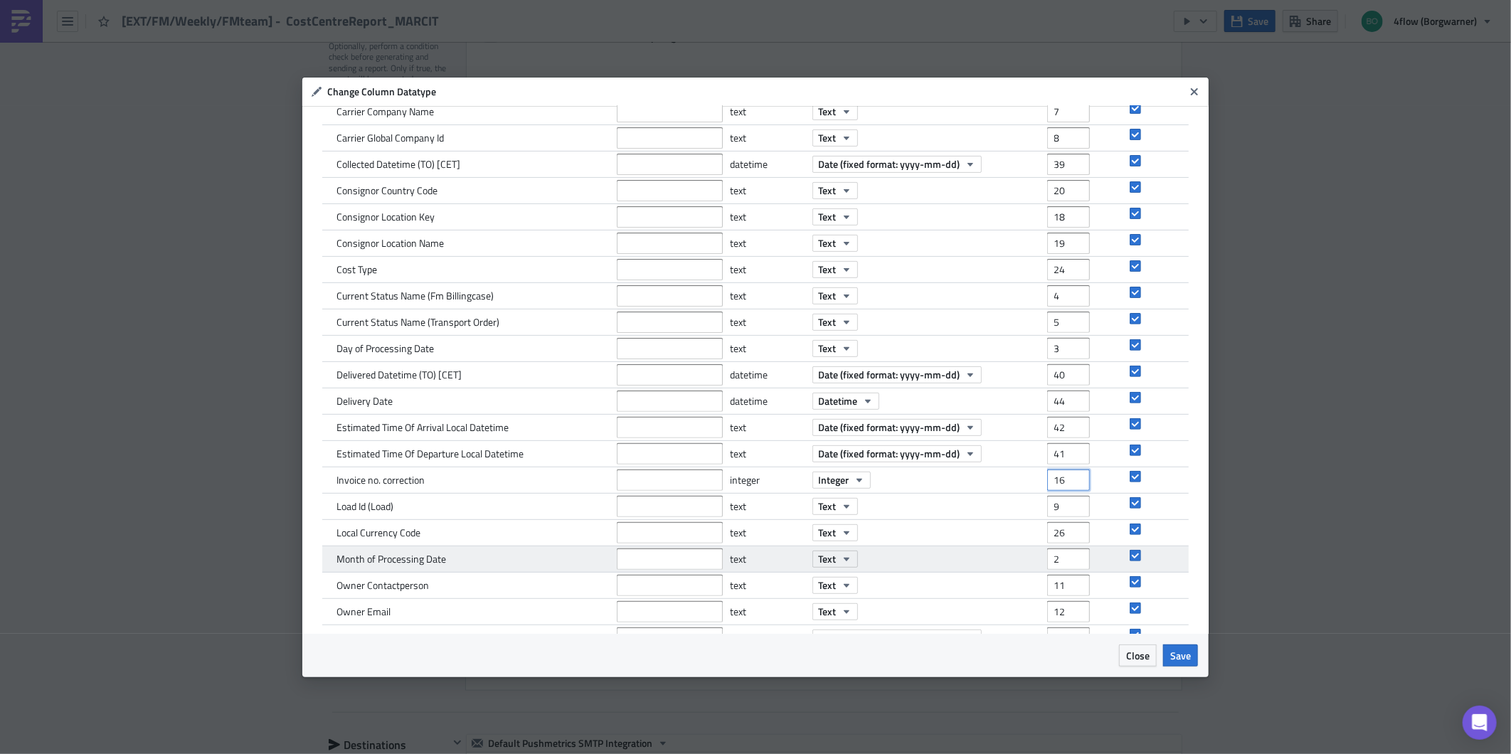
scroll to position [237, 0]
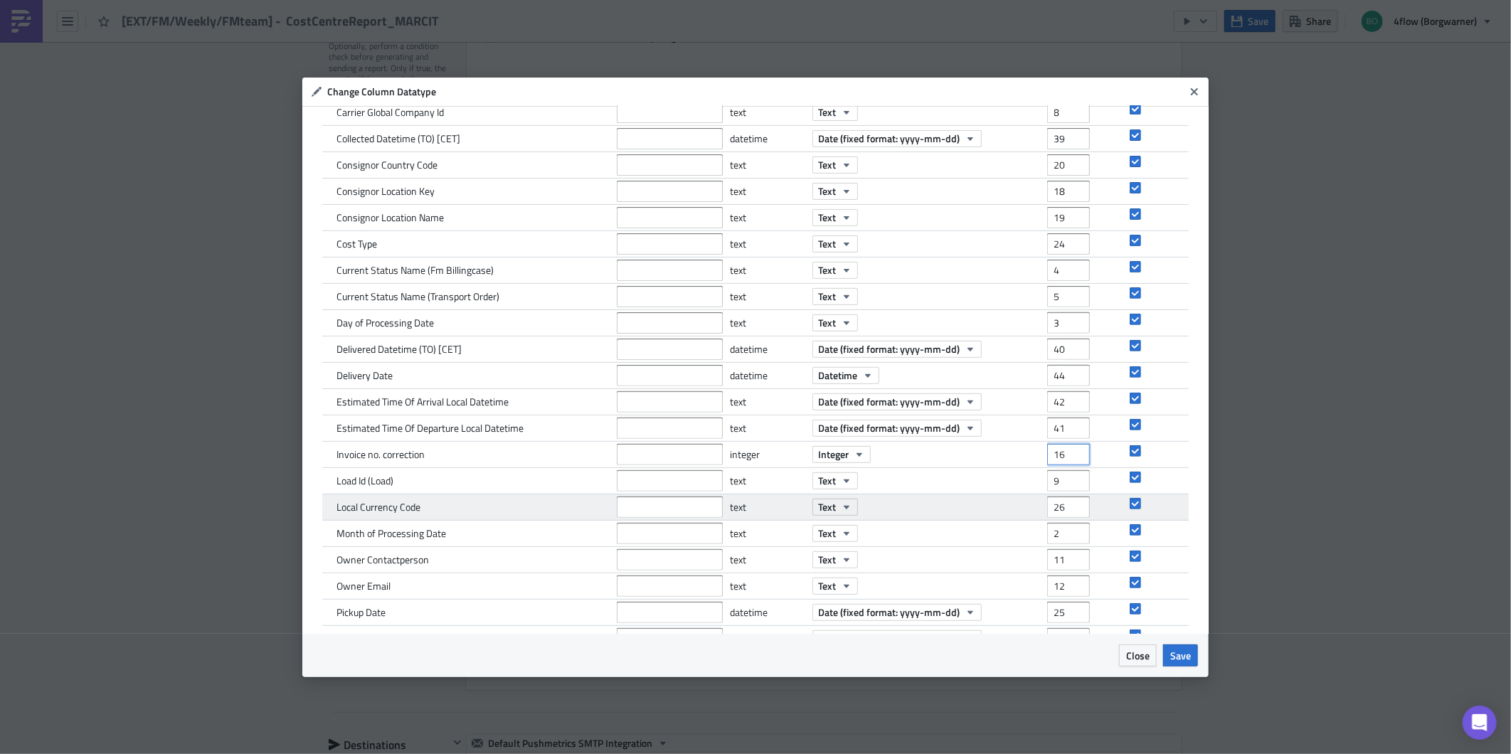
type input "16"
type input "27"
click at [1072, 502] on input "27" at bounding box center [1068, 507] width 43 height 21
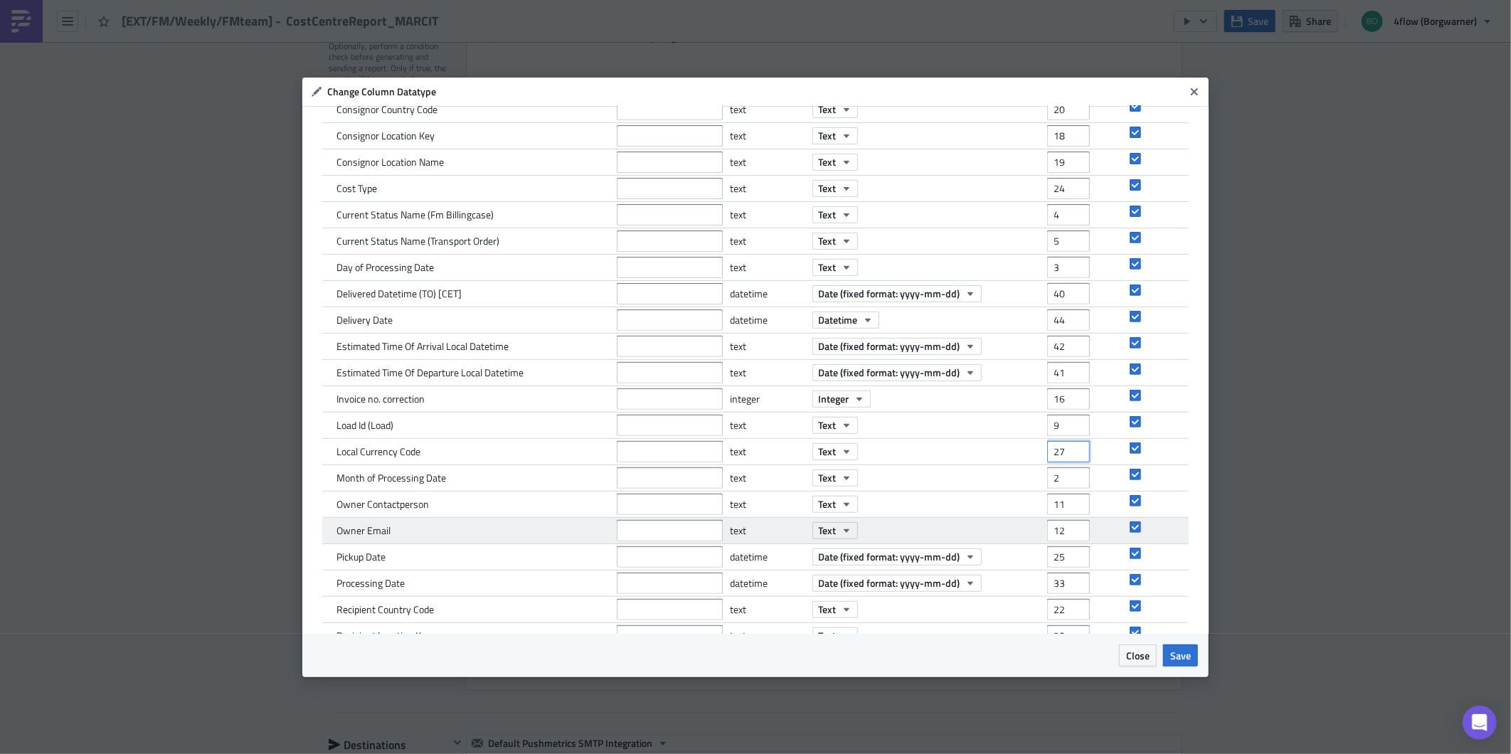
scroll to position [316, 0]
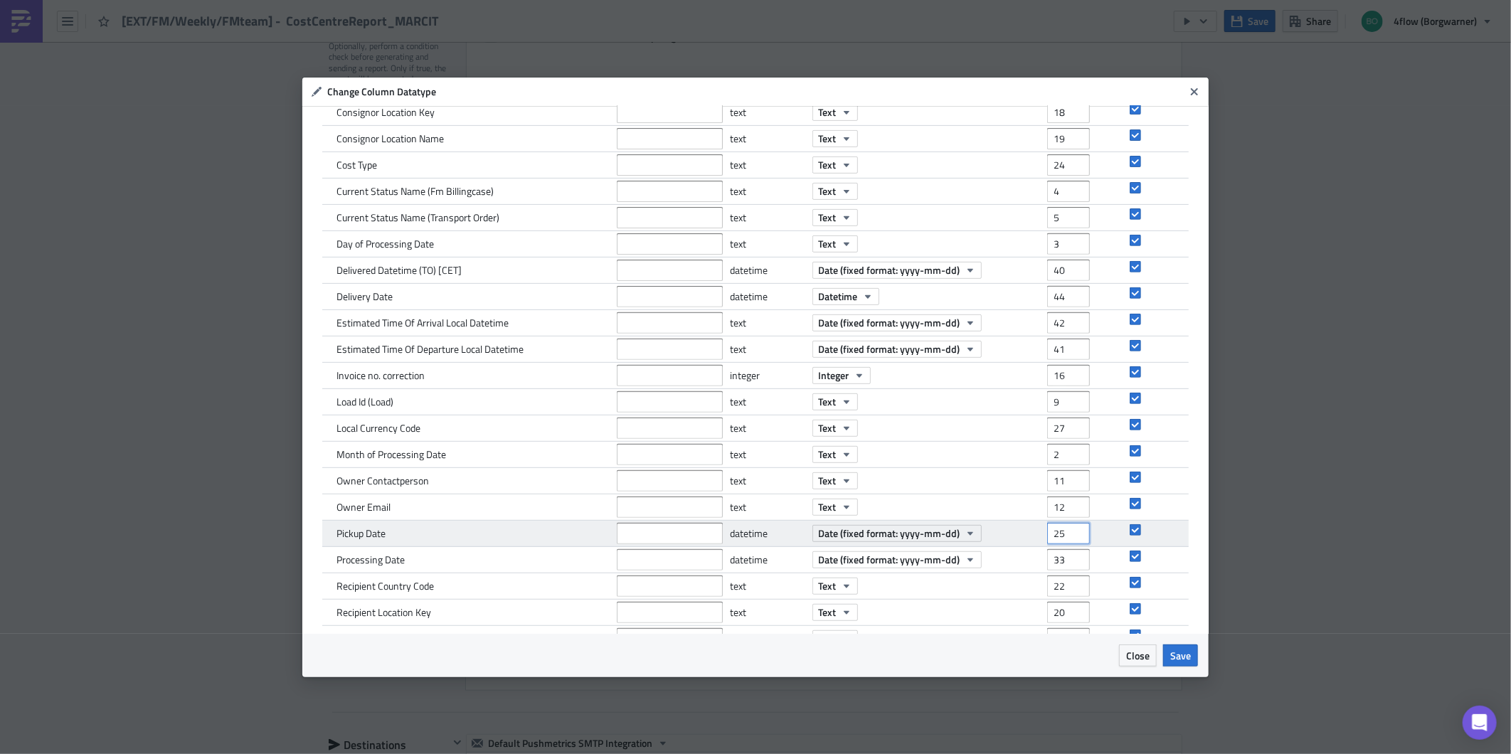
click at [1050, 535] on input "25" at bounding box center [1068, 533] width 43 height 21
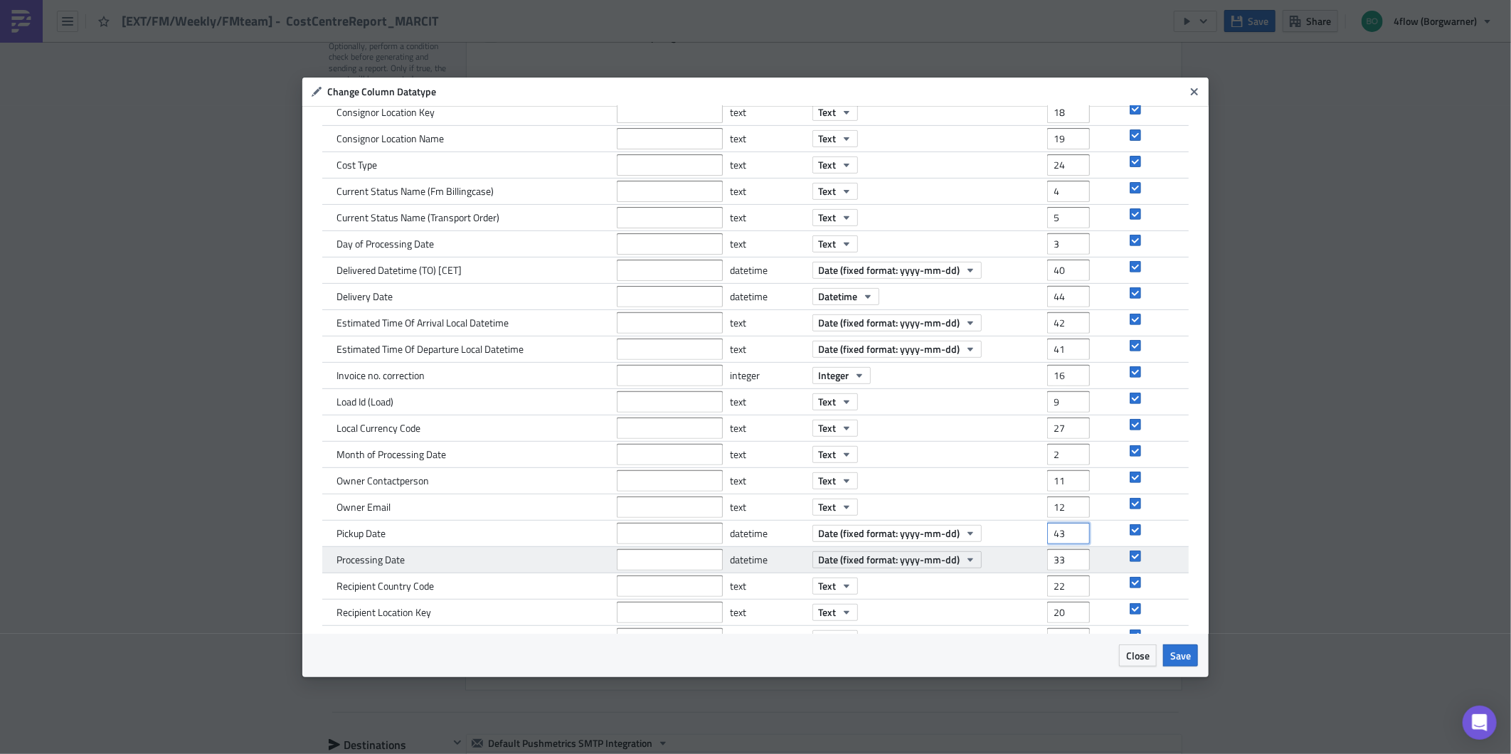
type input "43"
type input "34"
click at [1066, 557] on input "34" at bounding box center [1068, 559] width 43 height 21
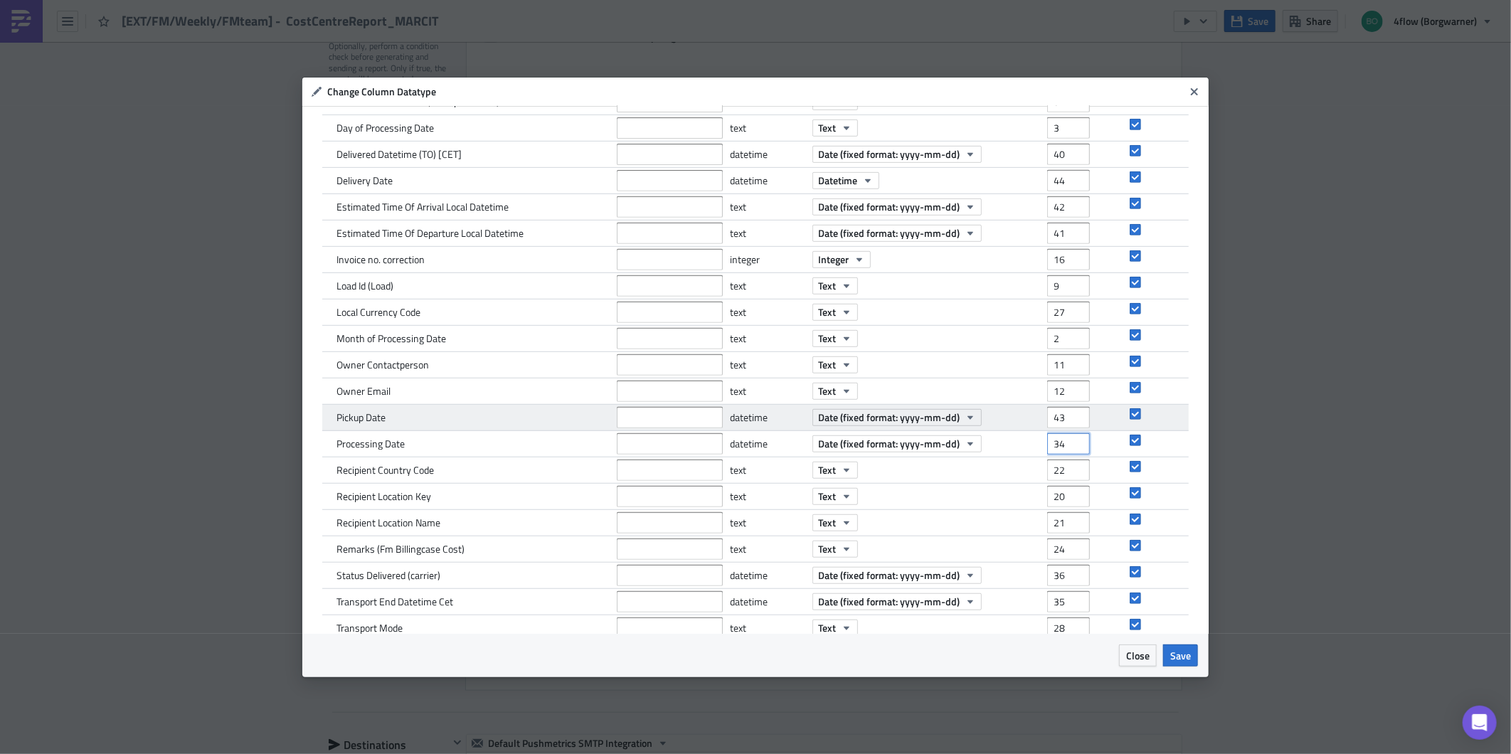
scroll to position [474, 0]
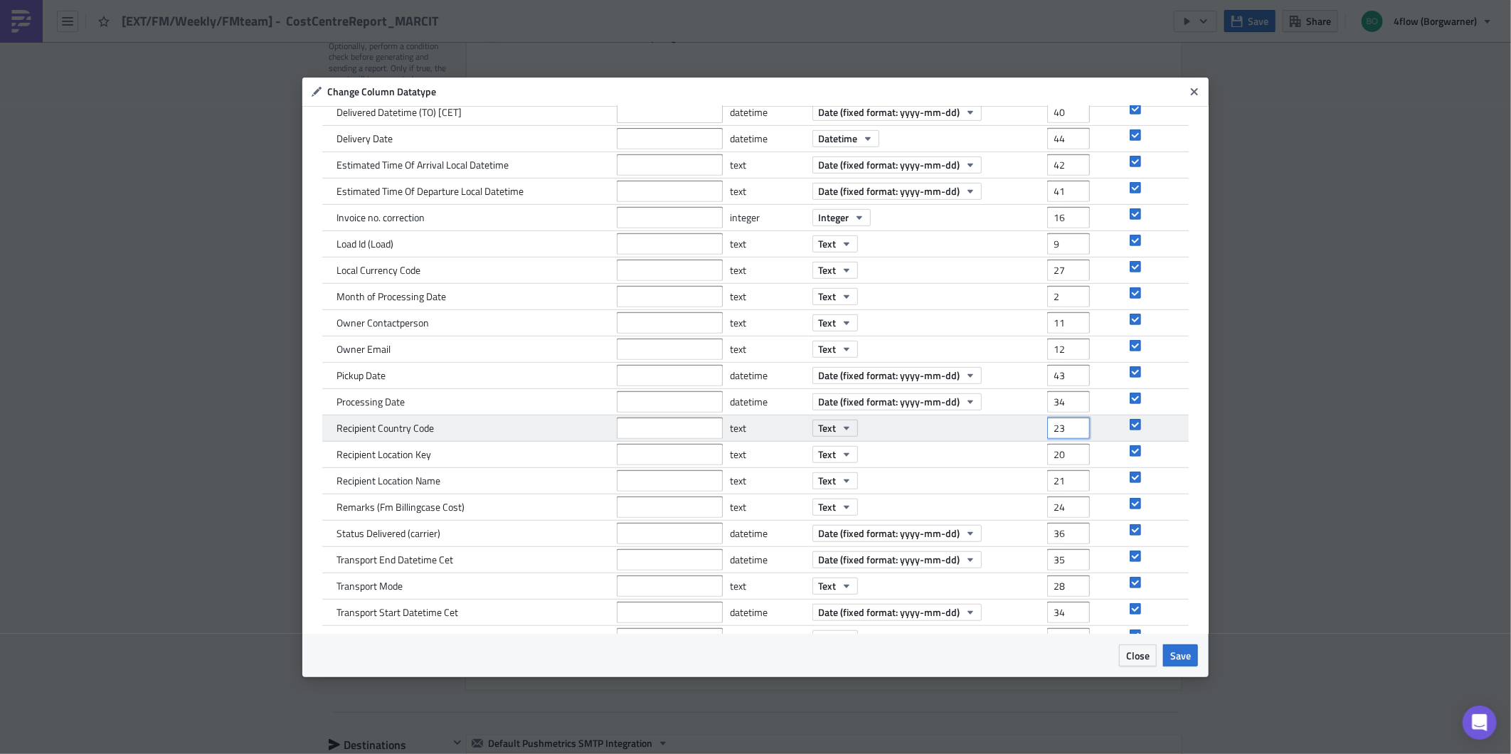
type input "23"
click at [1069, 424] on input "23" at bounding box center [1068, 428] width 43 height 21
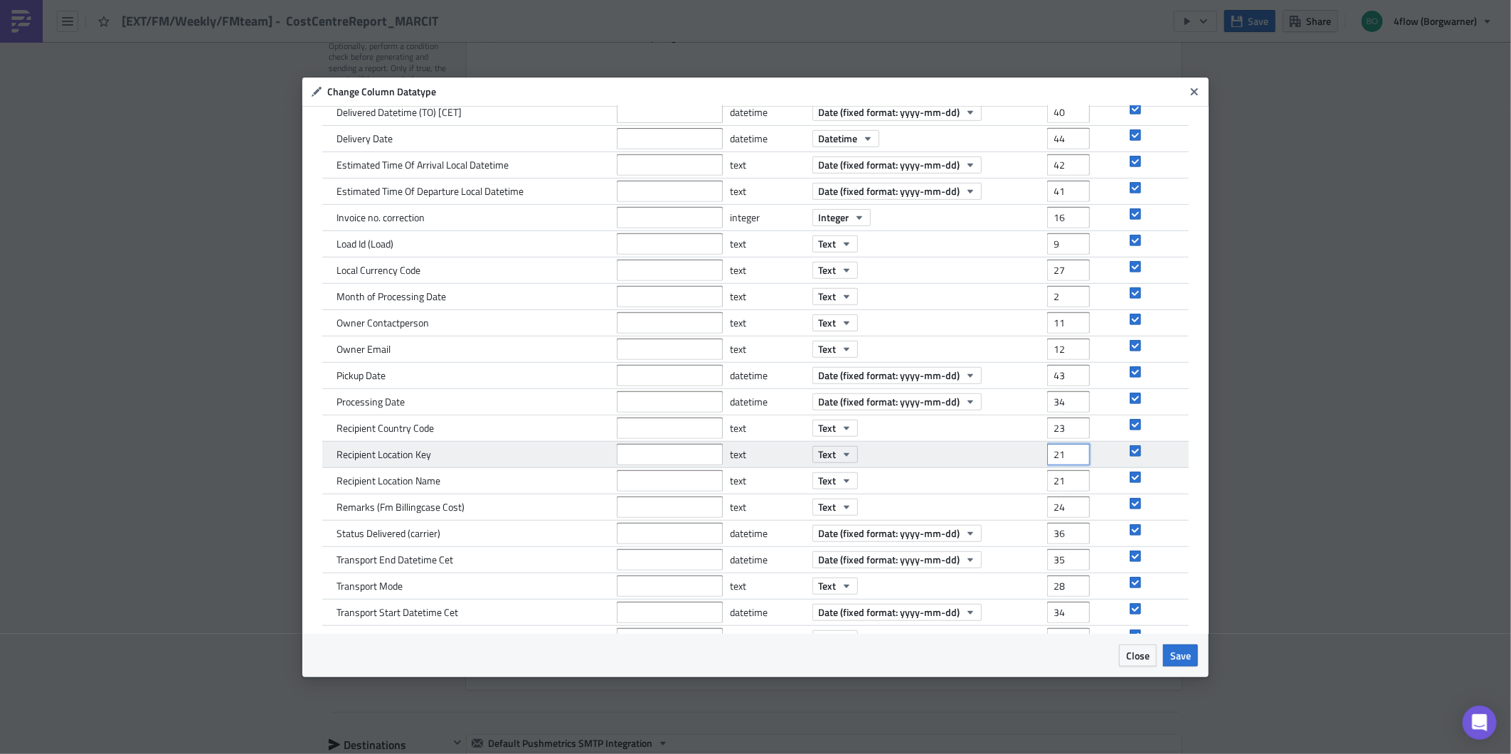
type input "21"
click at [1065, 449] on input "21" at bounding box center [1068, 454] width 43 height 21
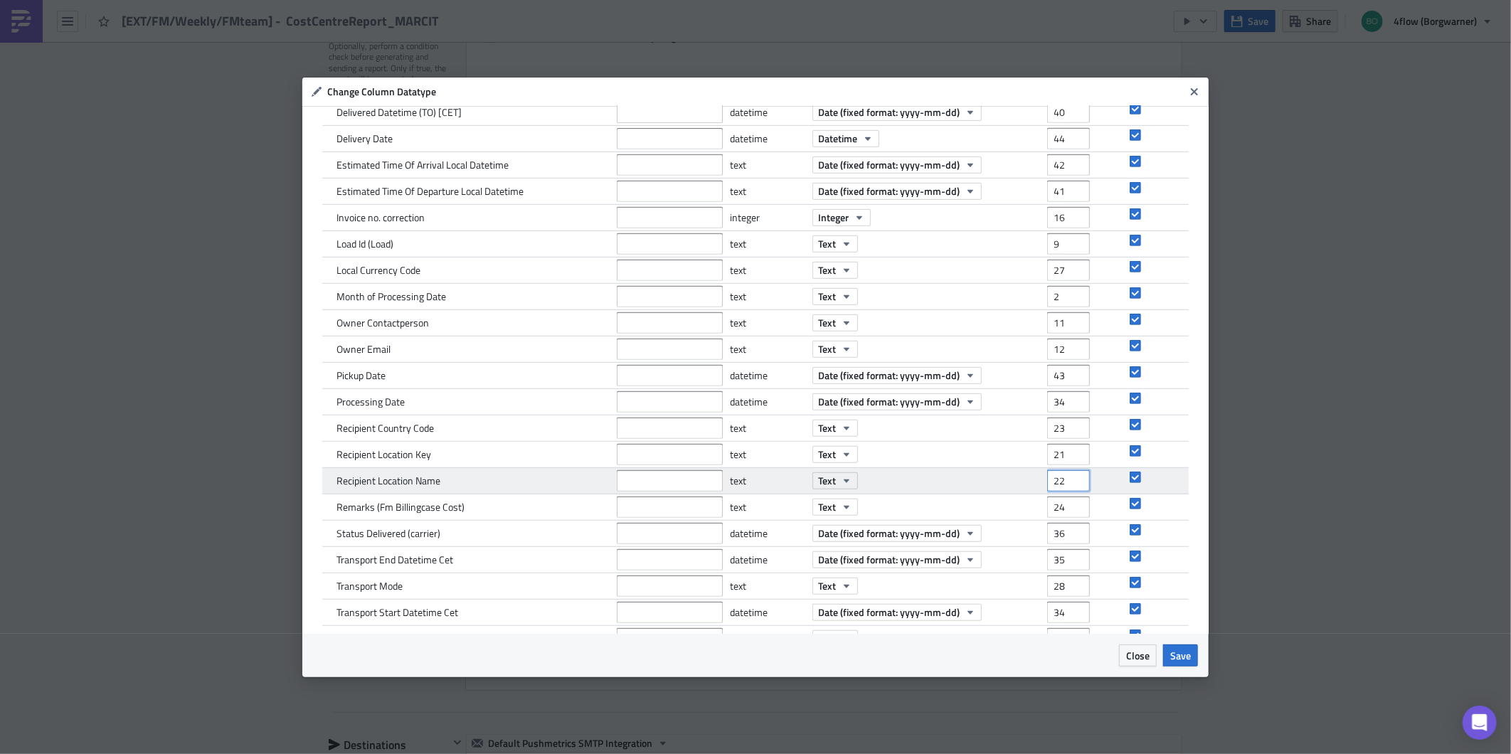
type input "22"
click at [1067, 475] on input "22" at bounding box center [1068, 480] width 43 height 21
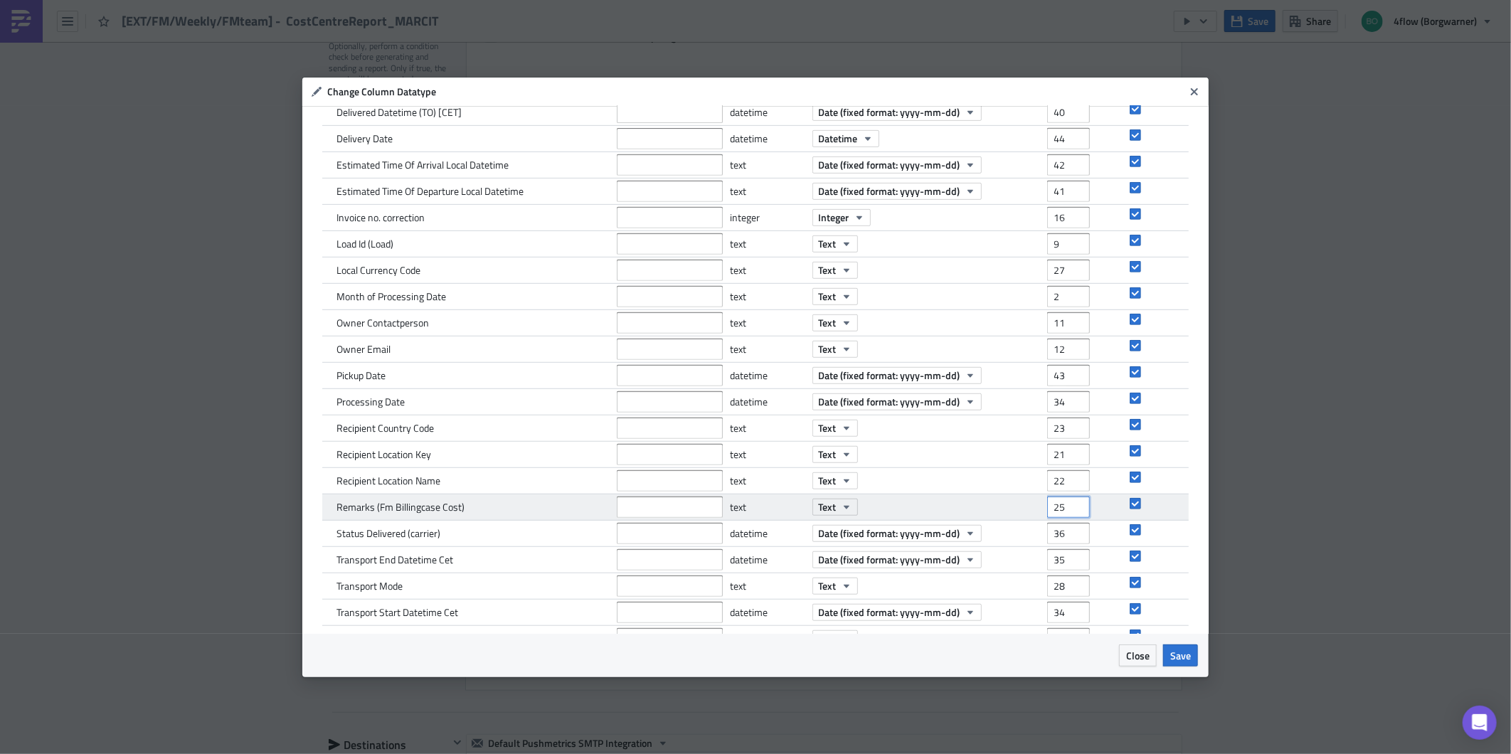
type input "25"
click at [1069, 505] on input "25" at bounding box center [1068, 507] width 43 height 21
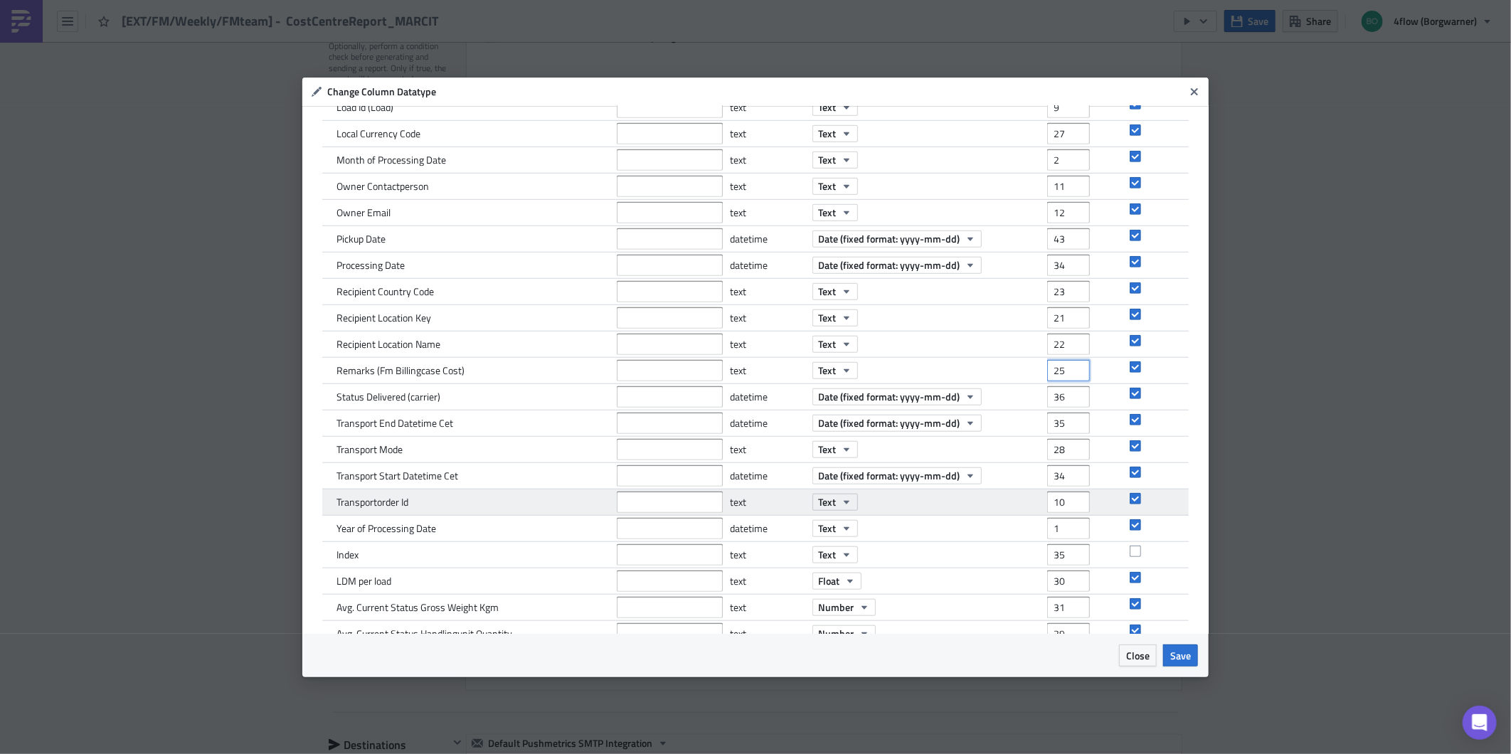
scroll to position [632, 0]
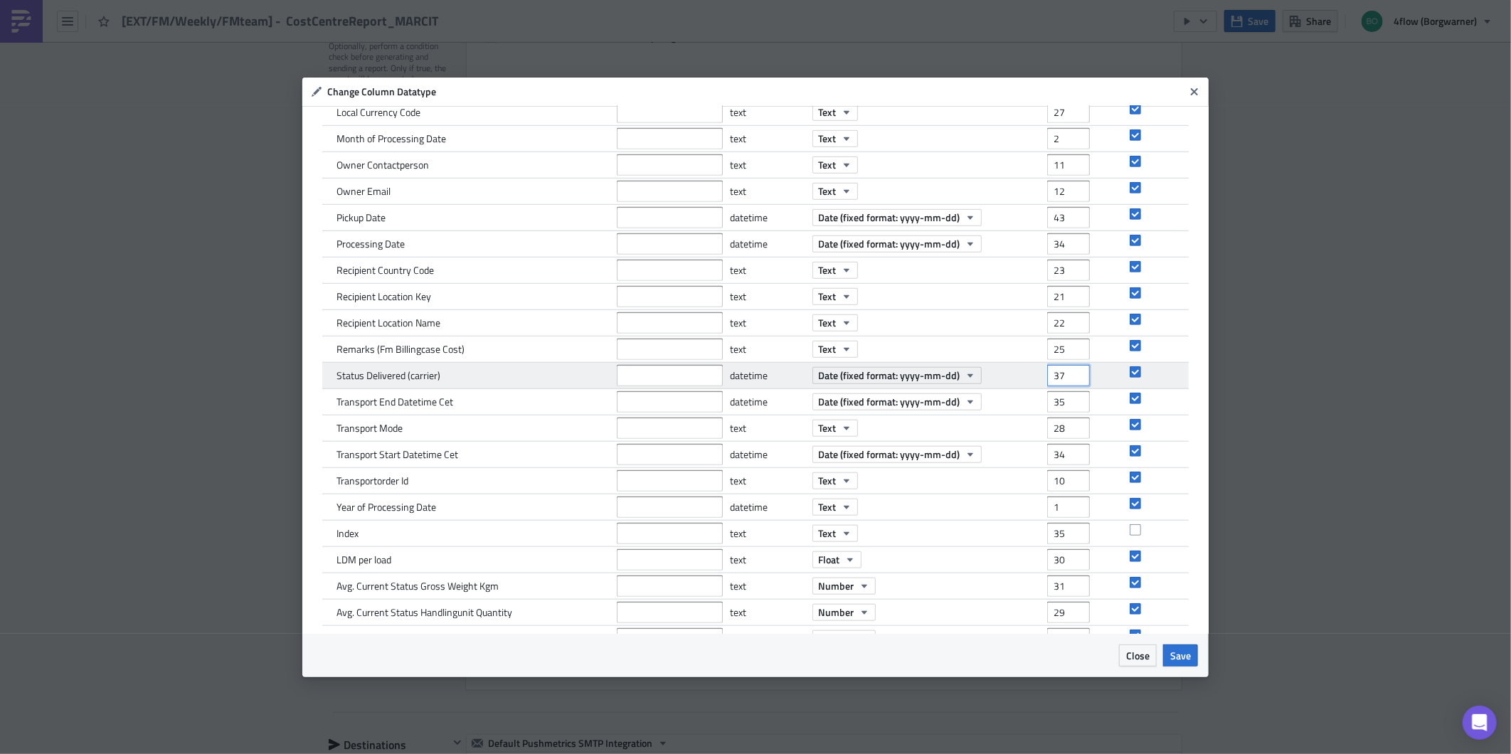
type input "37"
click at [1067, 370] on input "37" at bounding box center [1068, 375] width 43 height 21
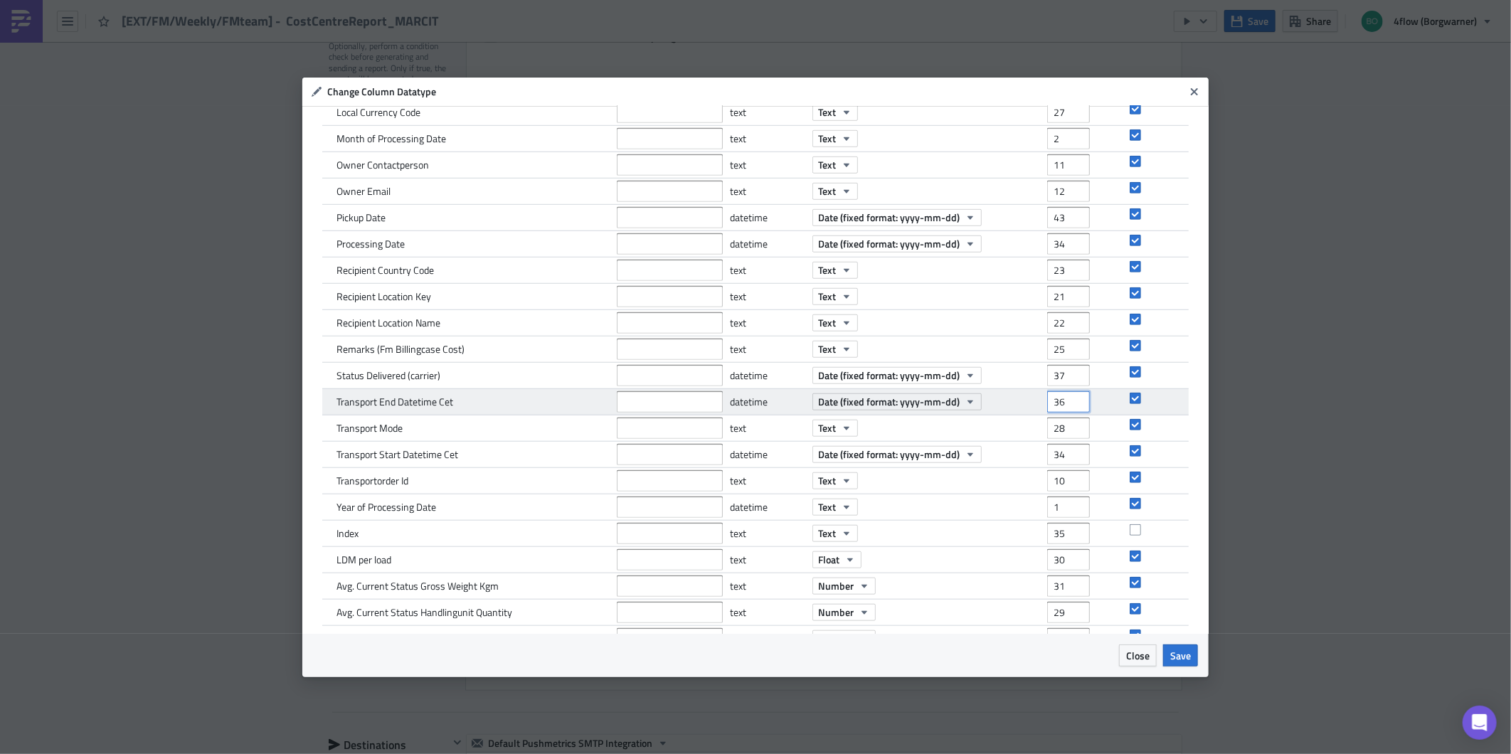
type input "36"
click at [1069, 400] on input "36" at bounding box center [1068, 401] width 43 height 21
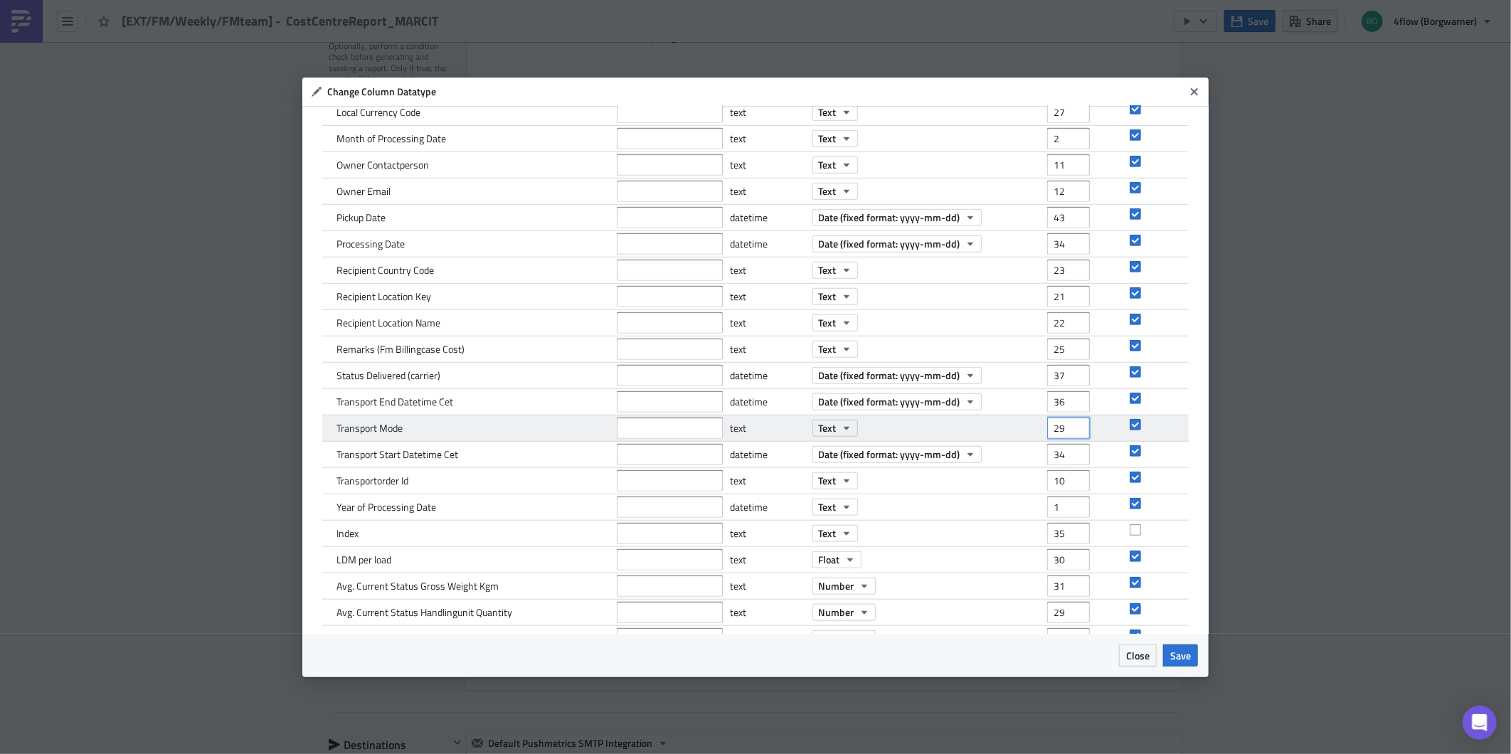
type input "29"
click at [1069, 423] on input "29" at bounding box center [1068, 428] width 43 height 21
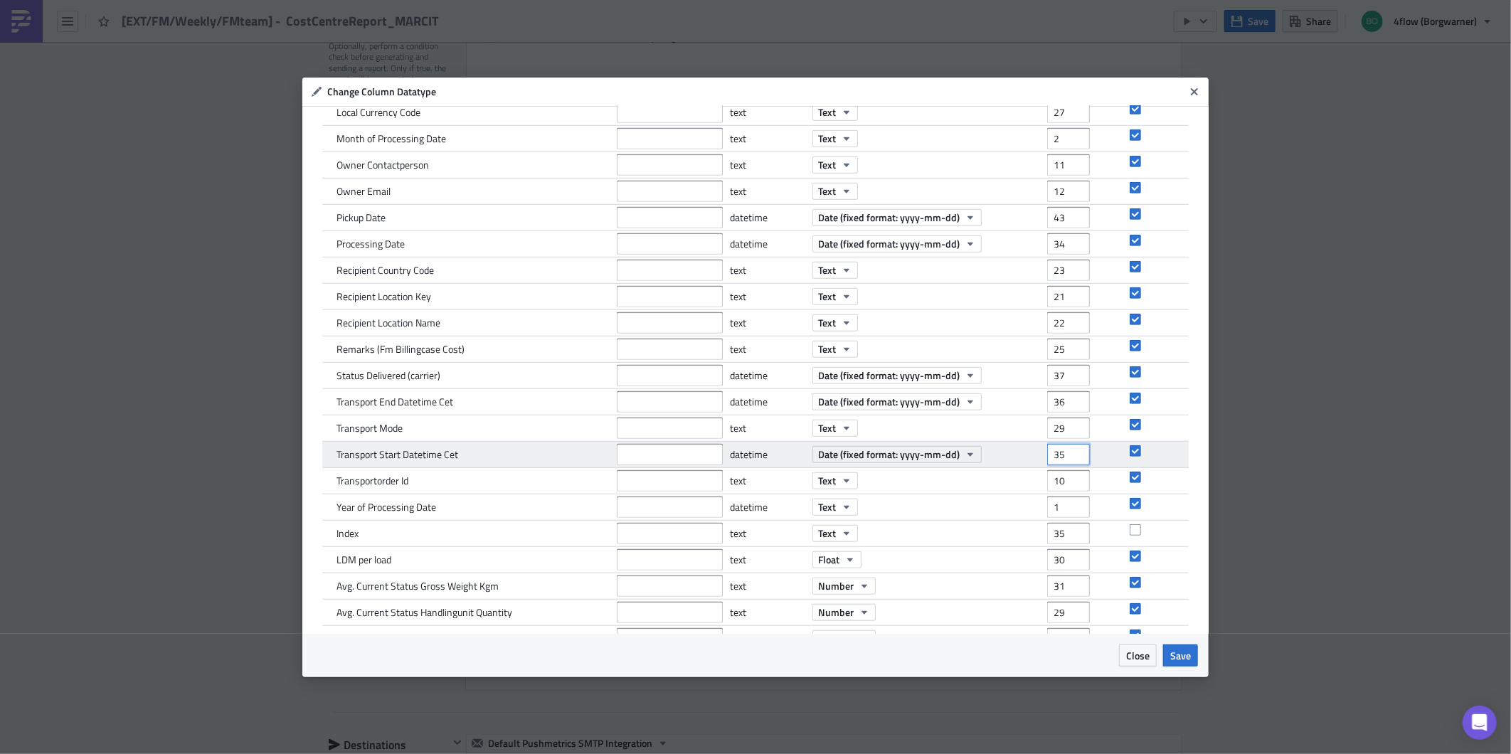
type input "35"
click at [1063, 451] on input "35" at bounding box center [1068, 454] width 43 height 21
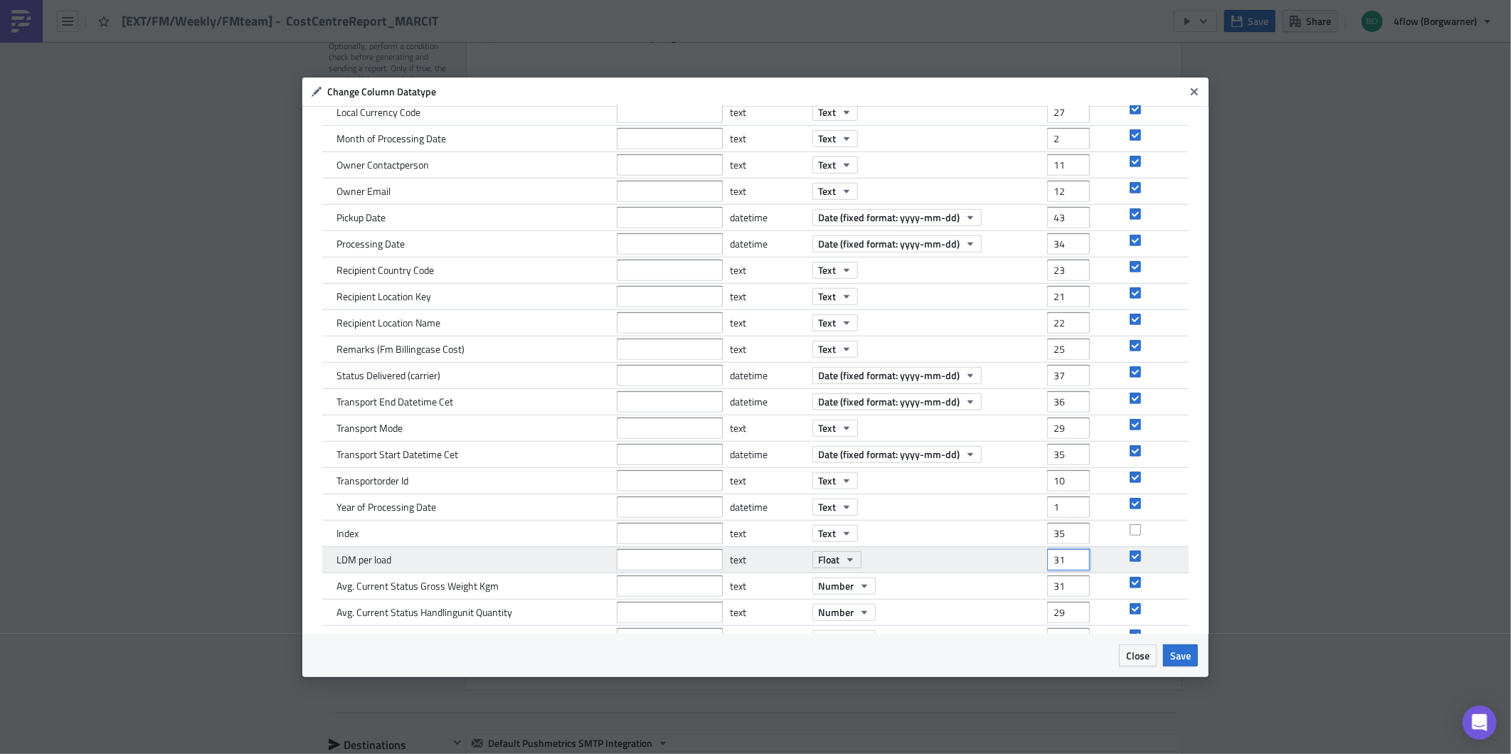
click at [1068, 555] on input "31" at bounding box center [1068, 559] width 43 height 21
type input "32"
click at [1070, 557] on input "32" at bounding box center [1068, 559] width 43 height 21
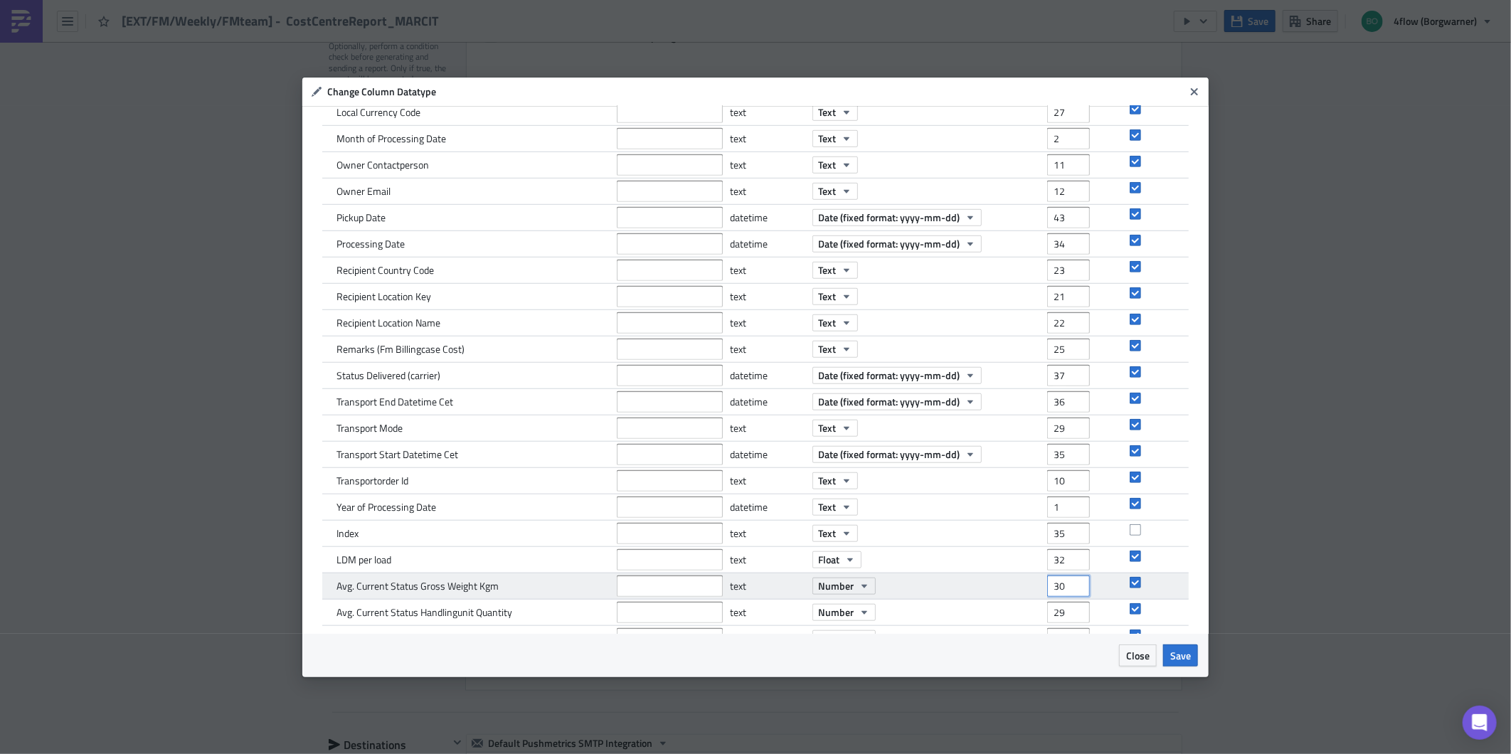
type input "30"
click at [1066, 591] on input "30" at bounding box center [1068, 586] width 43 height 21
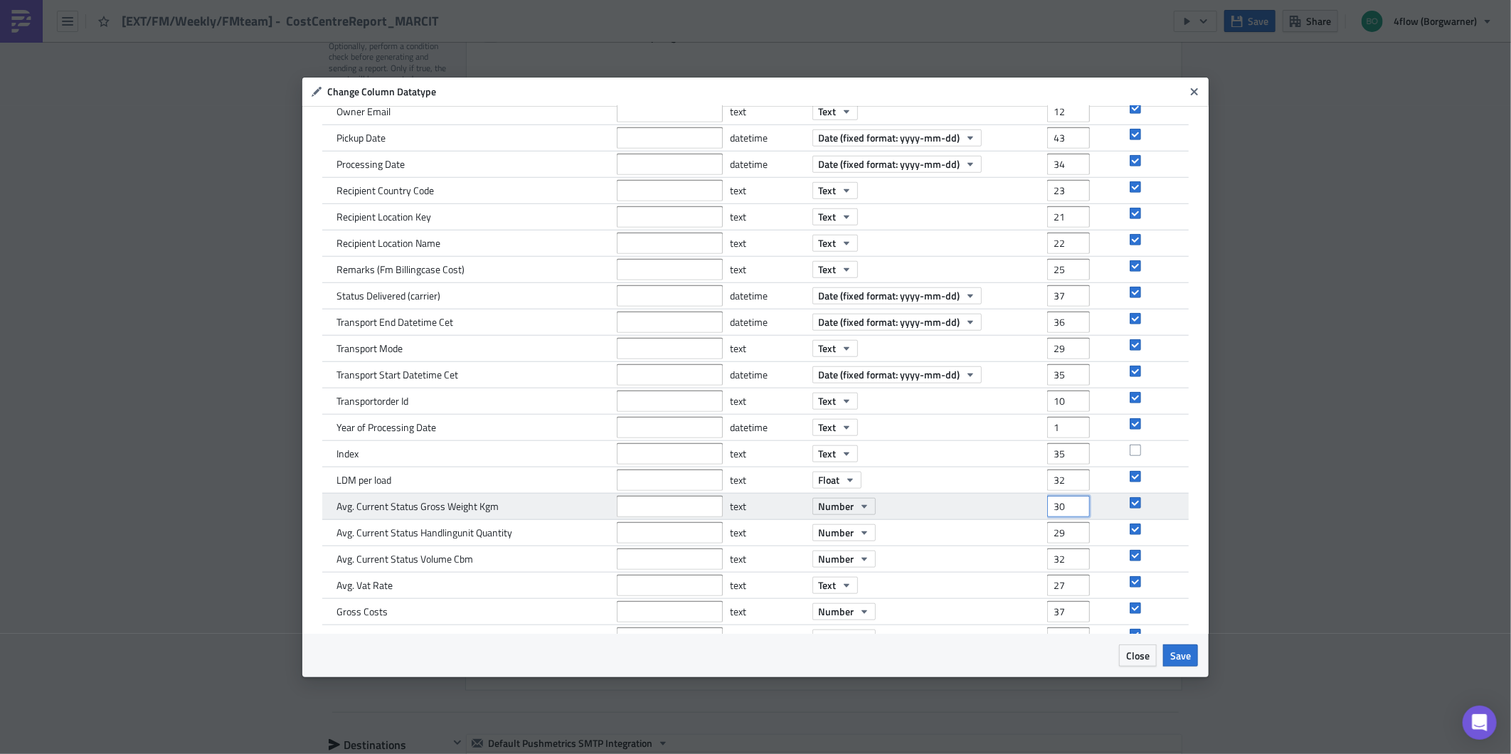
scroll to position [745, 0]
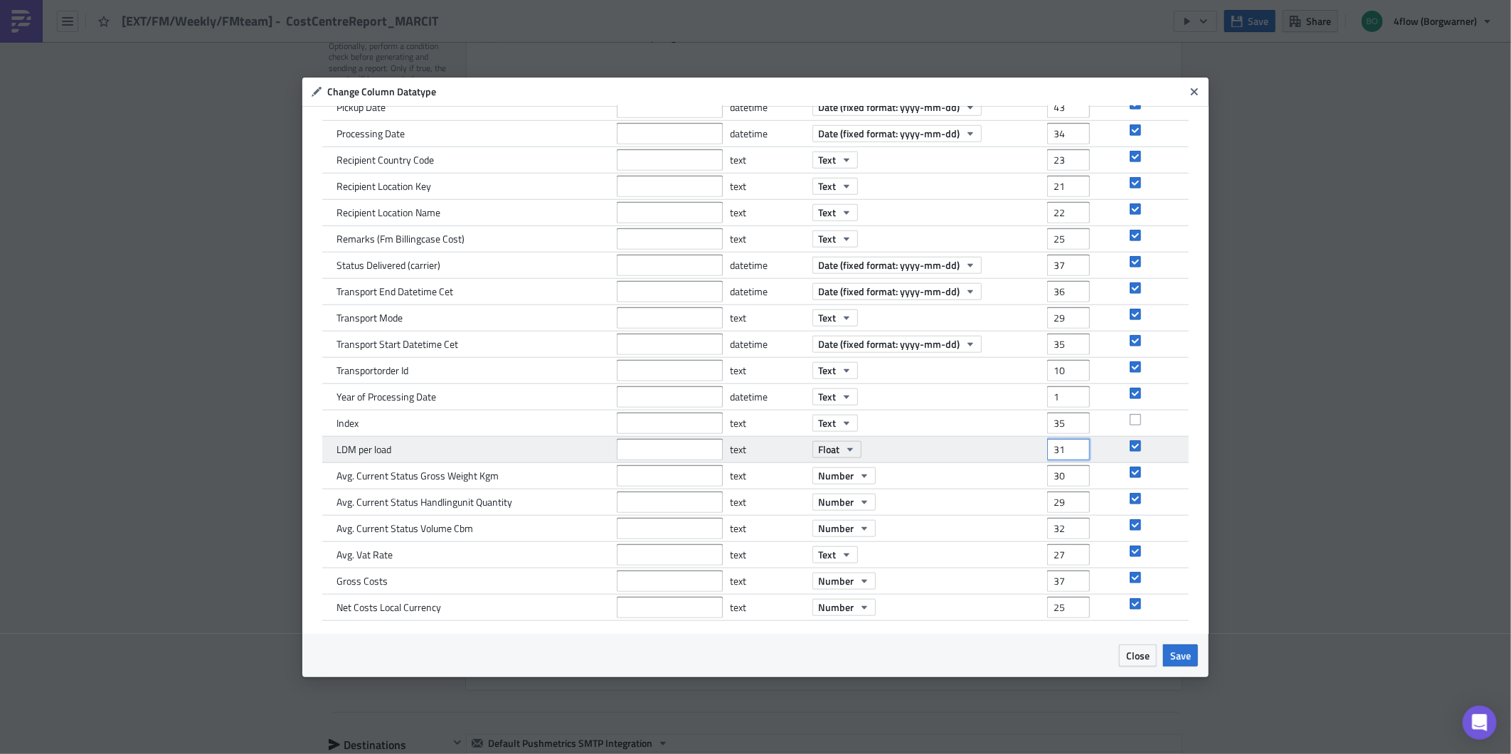
type input "31"
click at [1067, 452] on input "31" at bounding box center [1068, 449] width 43 height 21
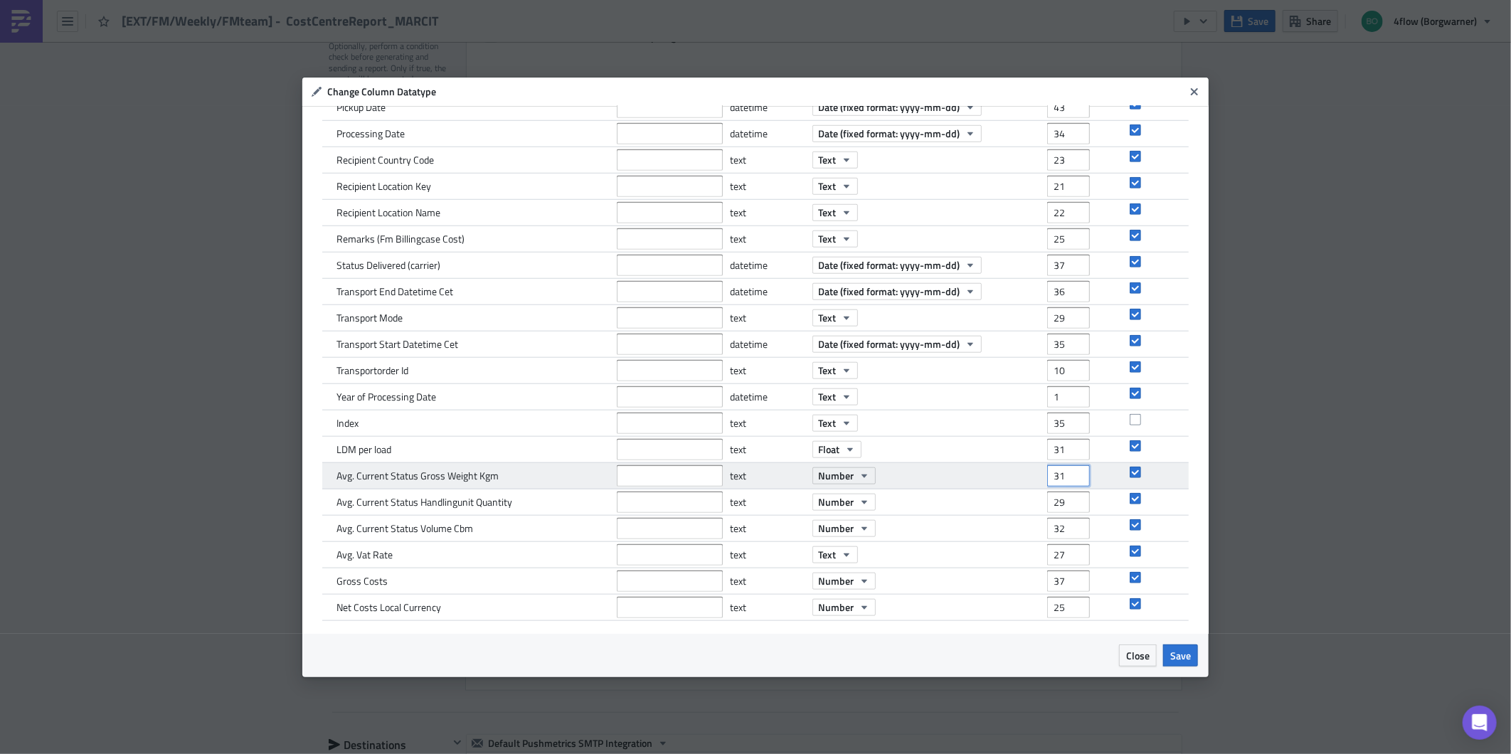
click at [1068, 468] on input "31" at bounding box center [1068, 475] width 43 height 21
type input "32"
click at [1068, 468] on input "32" at bounding box center [1068, 475] width 43 height 21
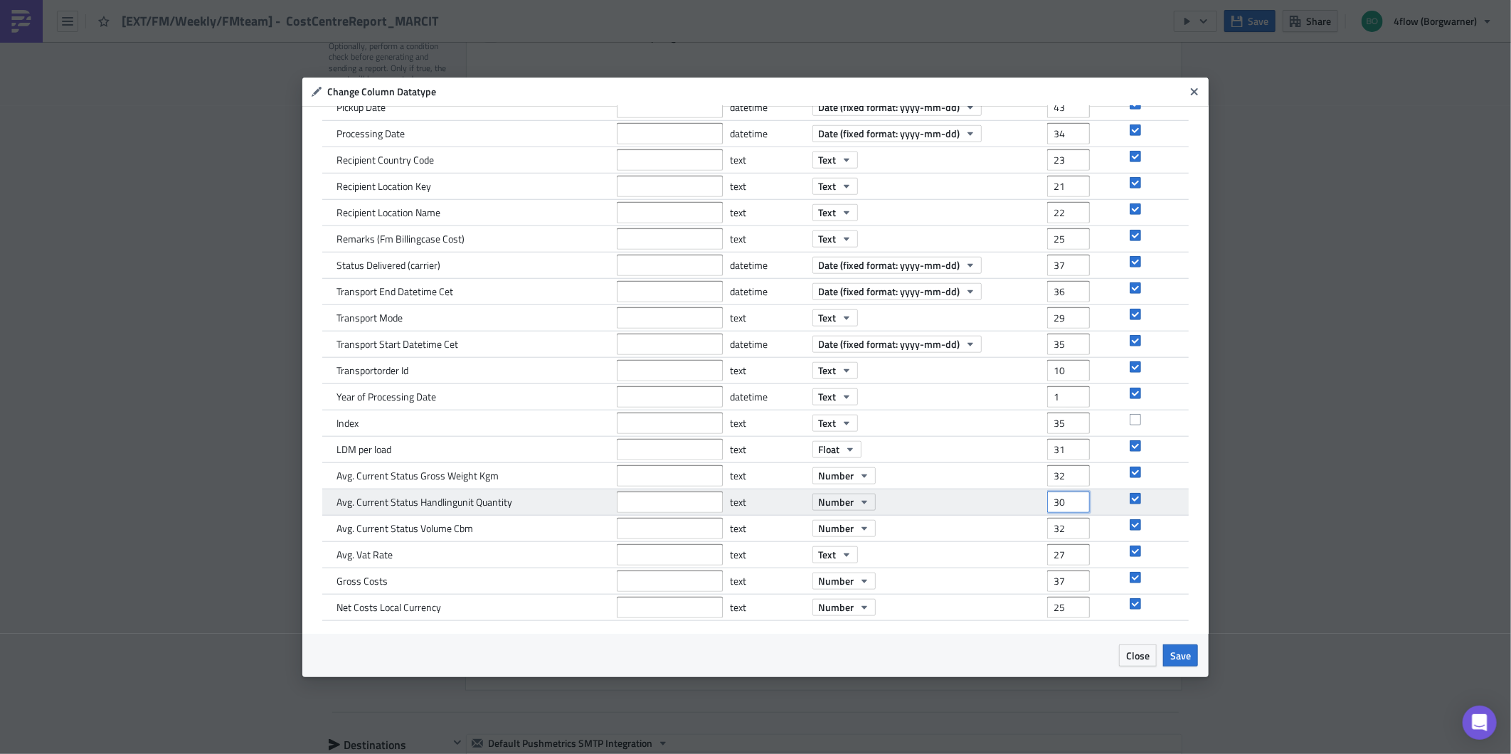
type input "30"
click at [1066, 494] on input "30" at bounding box center [1068, 502] width 43 height 21
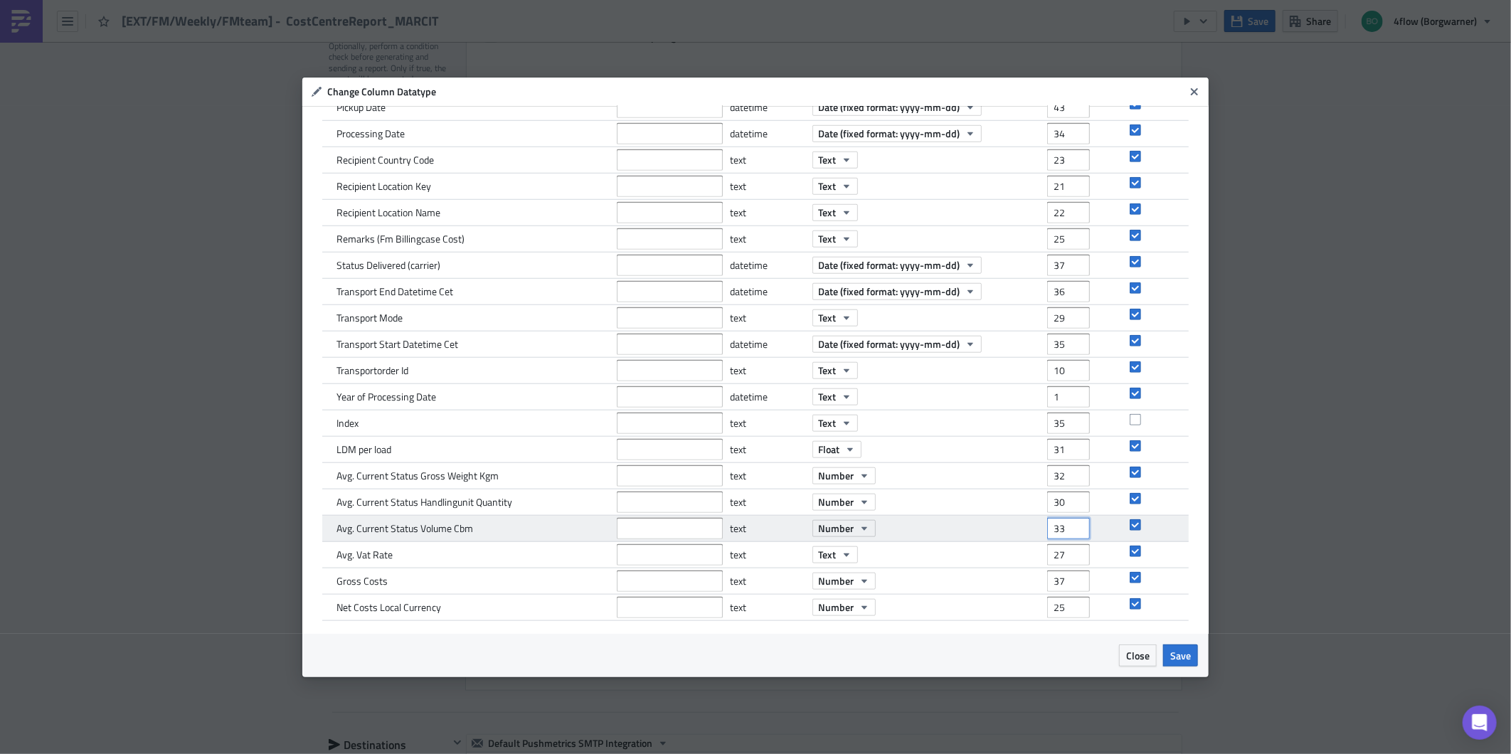
type input "33"
click at [1065, 520] on input "33" at bounding box center [1068, 528] width 43 height 21
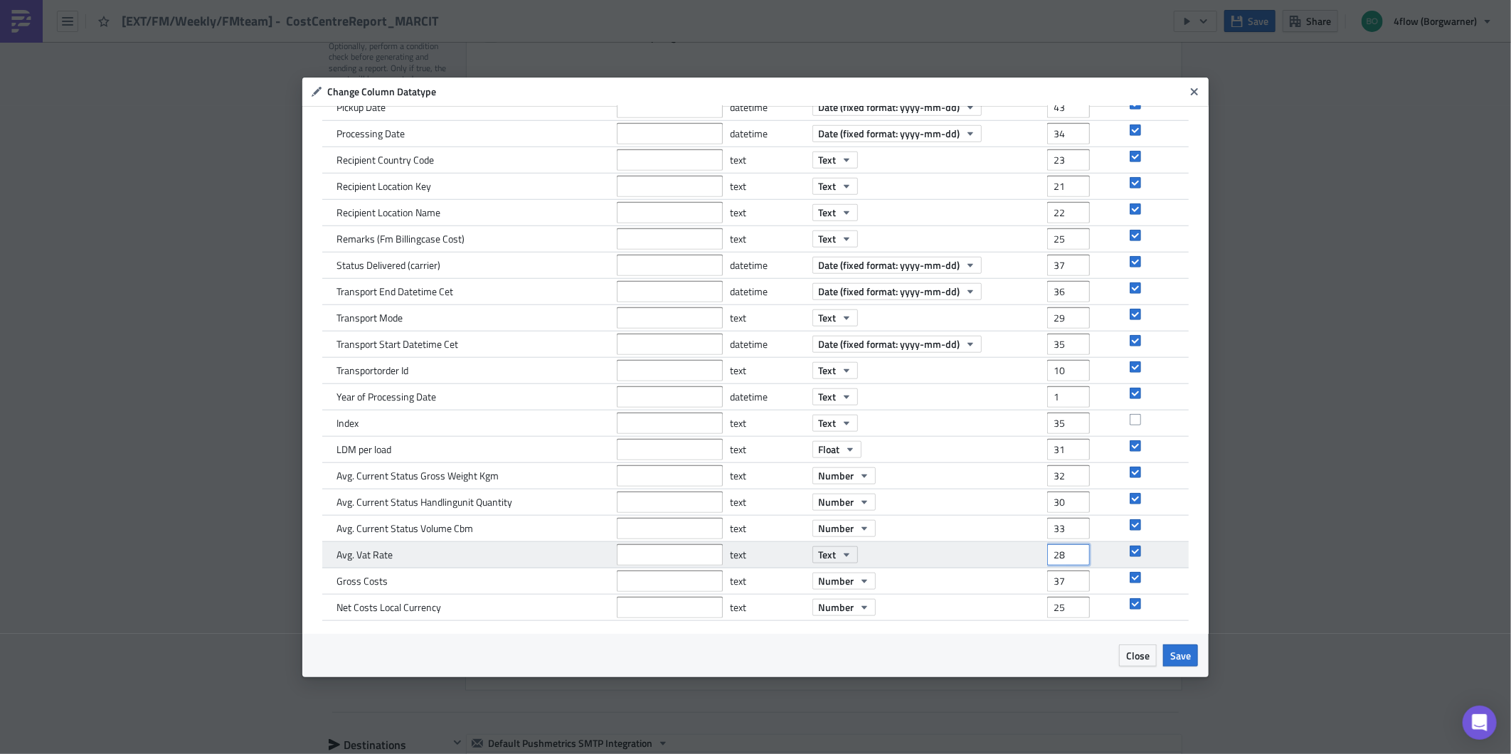
type input "28"
click at [1063, 549] on input "28" at bounding box center [1068, 554] width 43 height 21
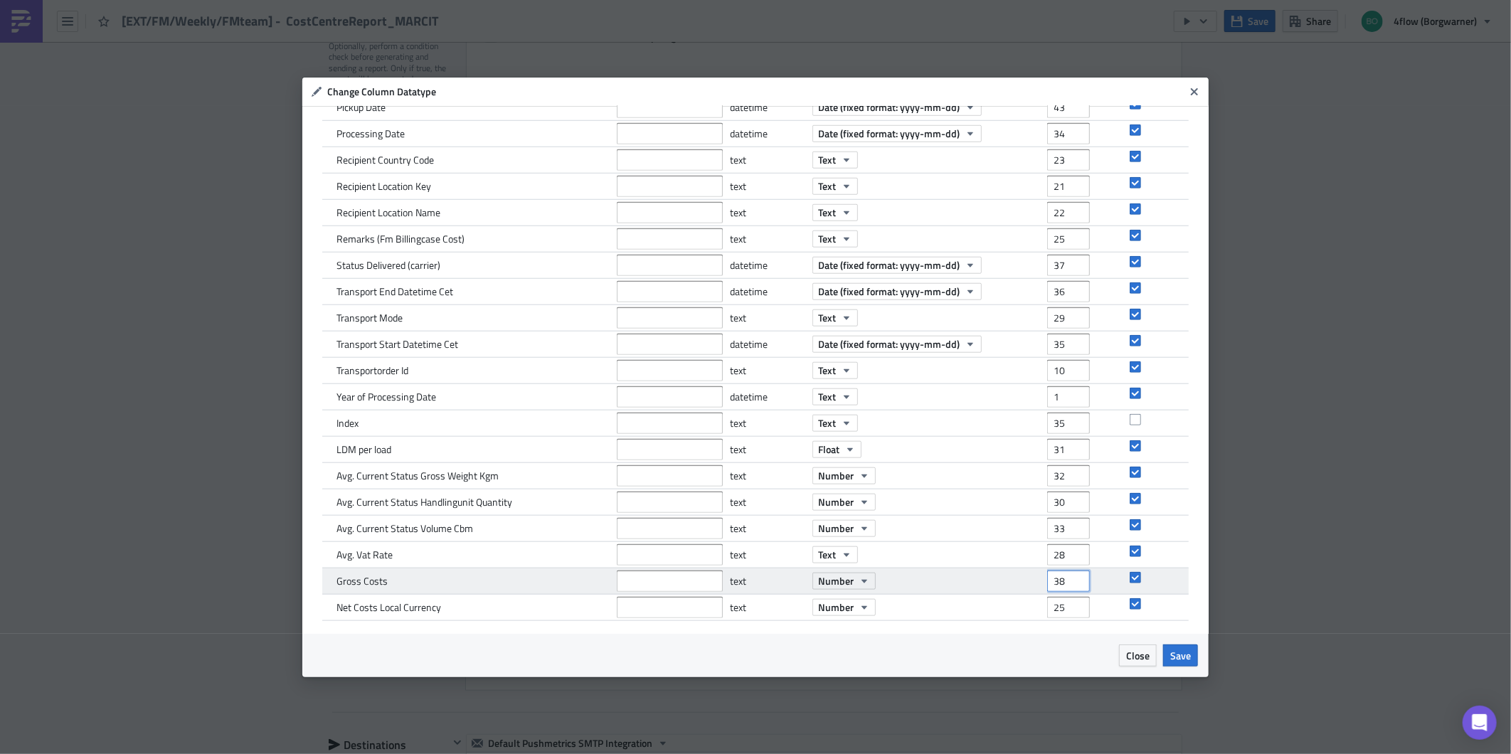
type input "38"
click at [1064, 576] on input "38" at bounding box center [1068, 581] width 43 height 21
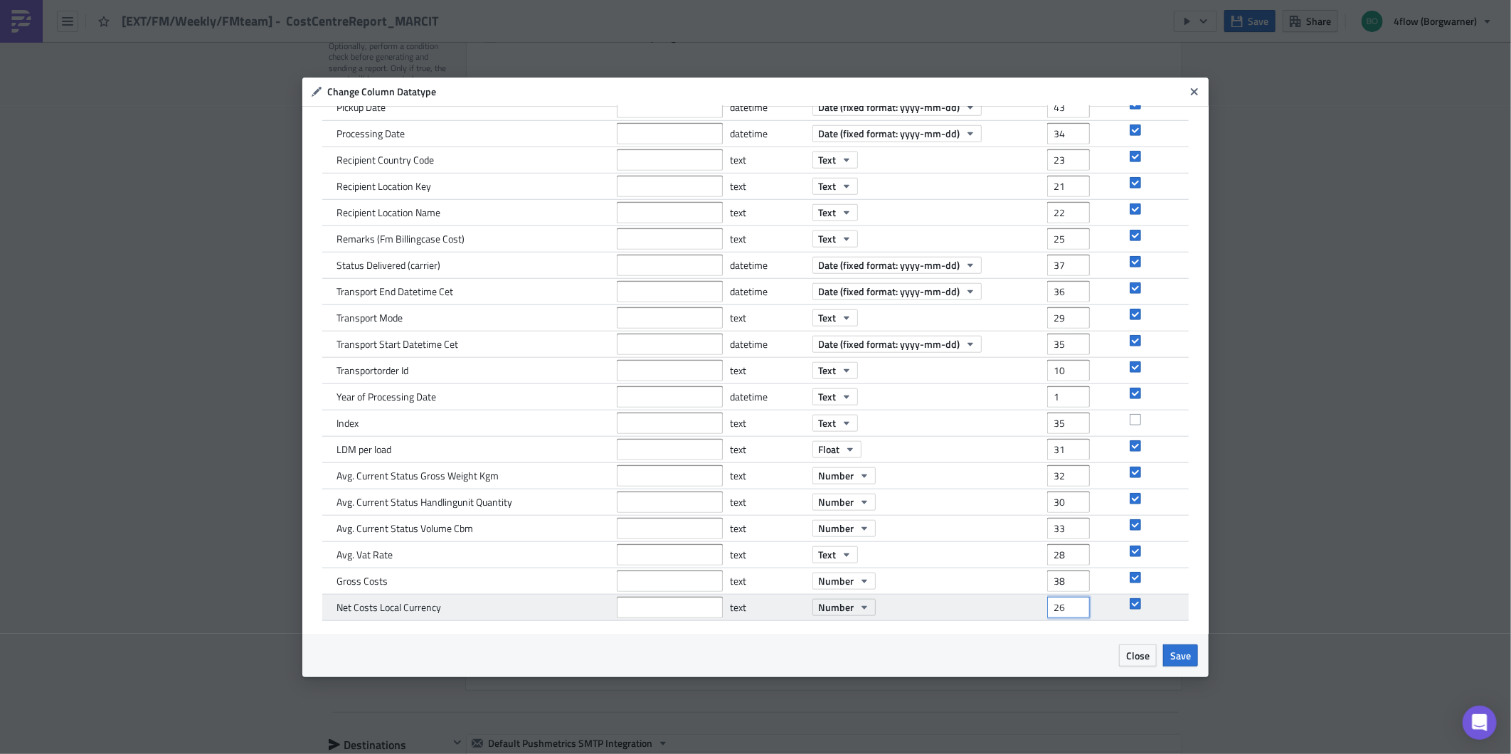
type input "26"
click at [1066, 601] on input "26" at bounding box center [1068, 607] width 43 height 21
click at [1177, 655] on span "Save" at bounding box center [1180, 655] width 21 height 15
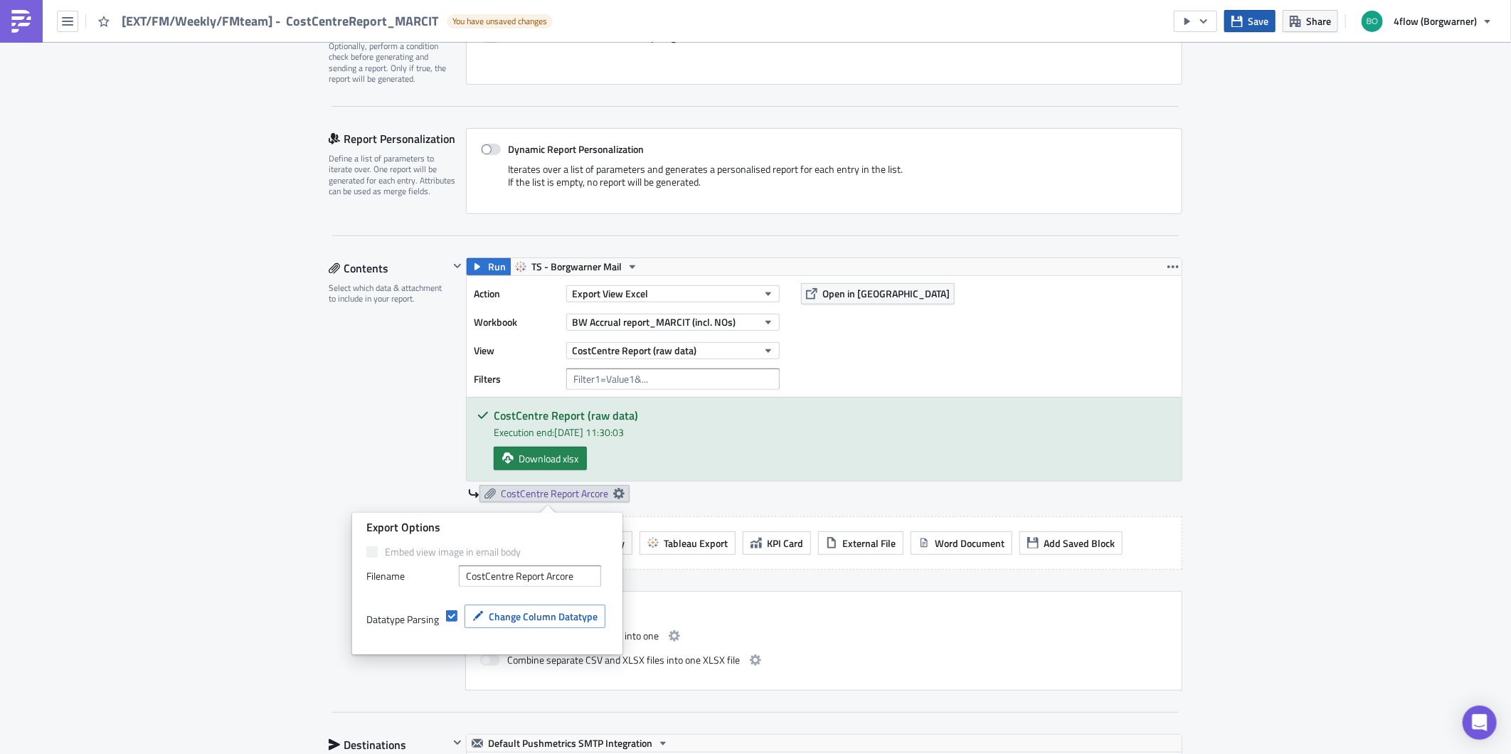
click at [1253, 17] on span "Save" at bounding box center [1258, 21] width 21 height 15
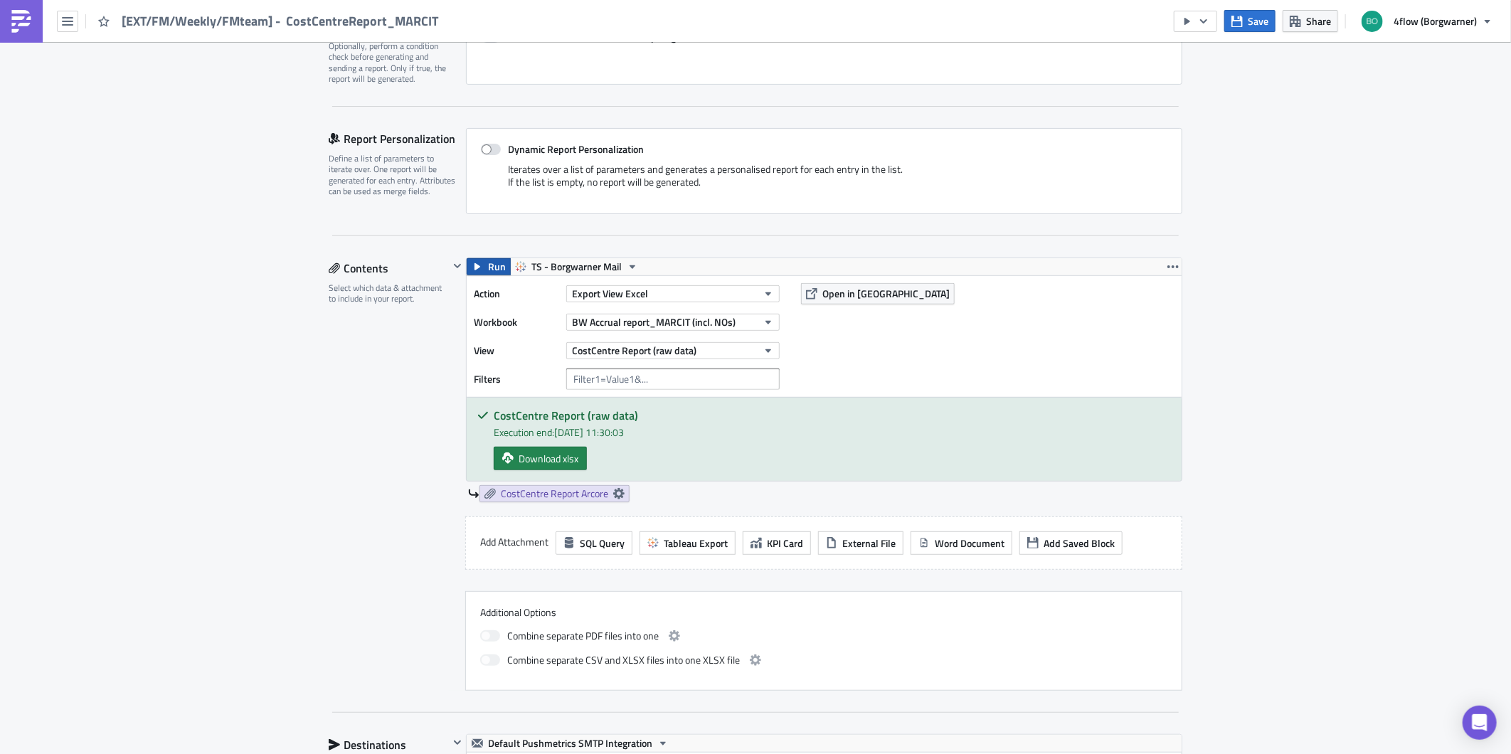
click at [488, 271] on span "Run" at bounding box center [497, 266] width 18 height 17
click at [557, 458] on span "Download xlsx" at bounding box center [549, 458] width 60 height 15
click at [329, 459] on div "Contents Select which data & attachment to include in your report." at bounding box center [389, 474] width 120 height 433
click at [1257, 20] on span "Save" at bounding box center [1258, 21] width 21 height 15
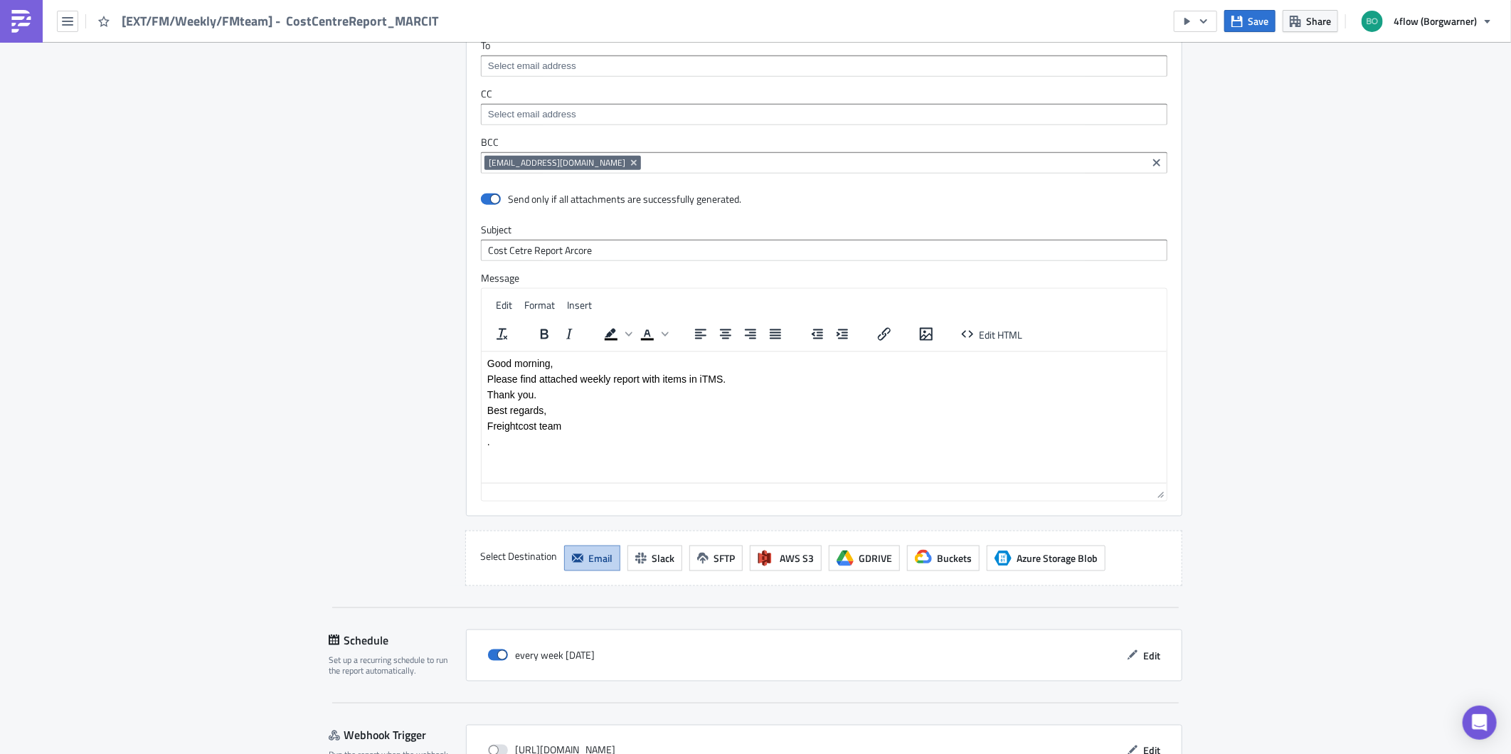
scroll to position [1115, 0]
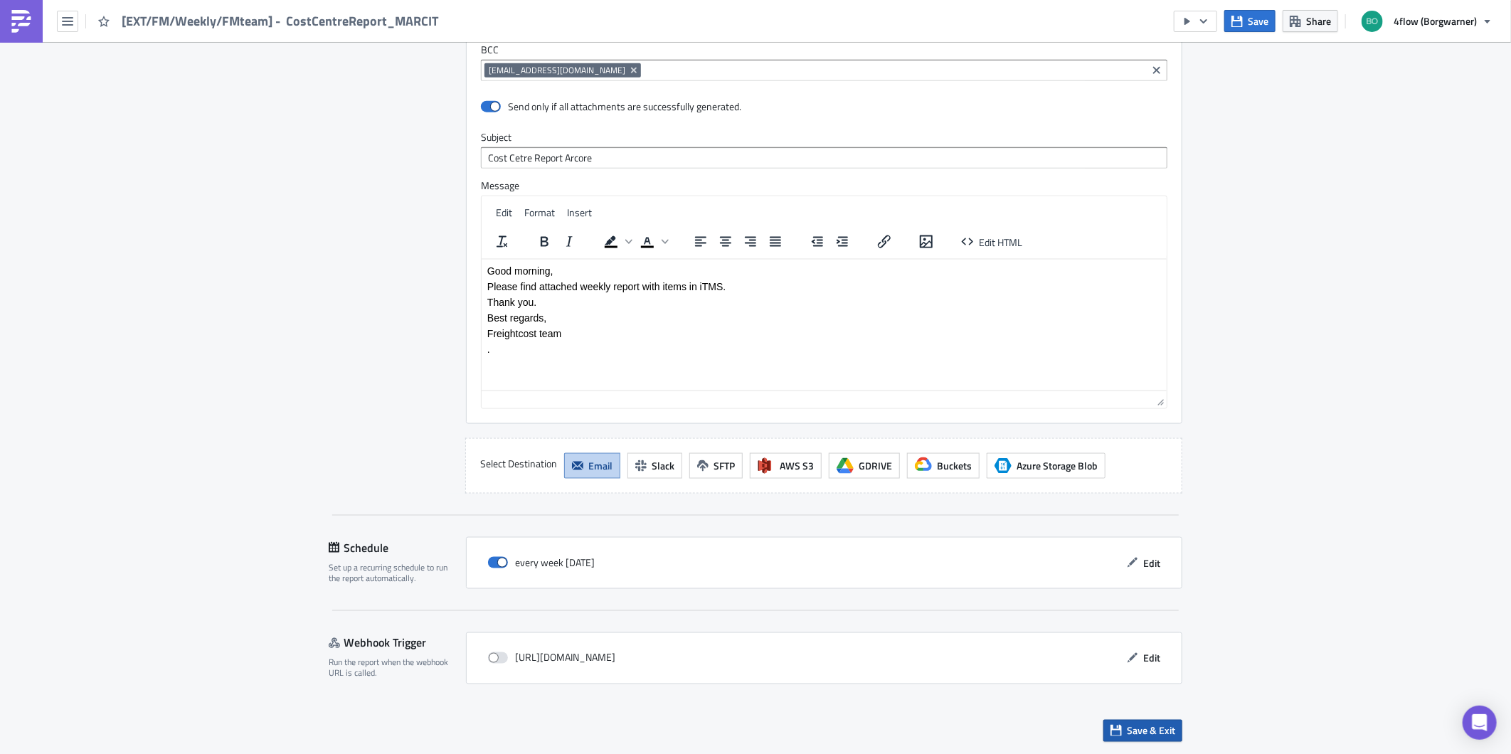
click at [1118, 729] on button "Save & Exit" at bounding box center [1143, 731] width 79 height 22
